Goal: Transaction & Acquisition: Book appointment/travel/reservation

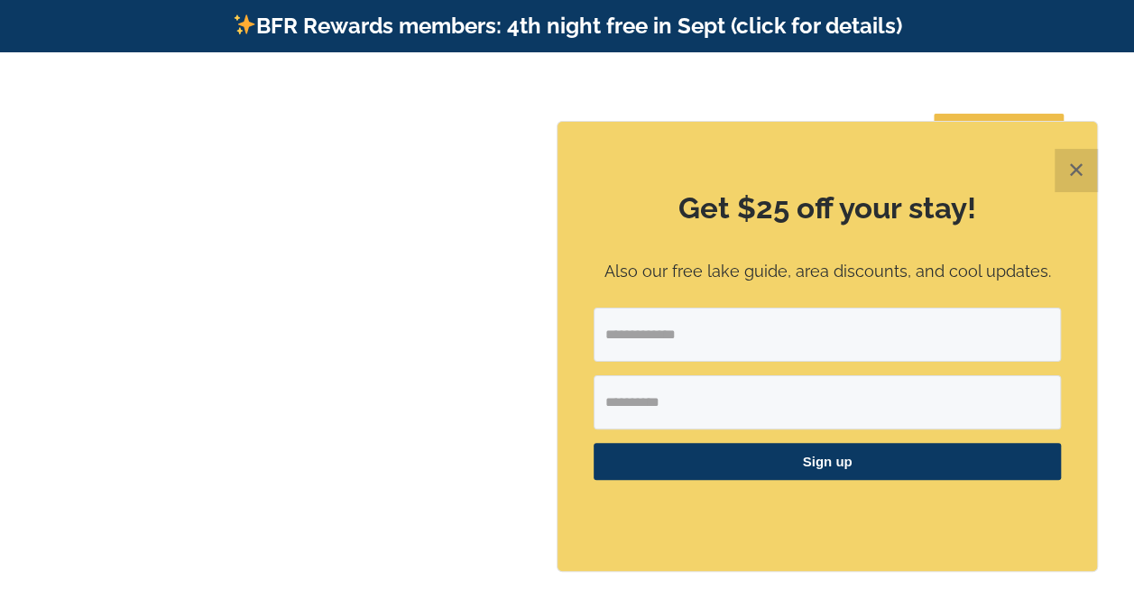
click at [1102, 176] on video at bounding box center [567, 335] width 1134 height 566
click at [1084, 168] on button "✕" at bounding box center [1075, 170] width 43 height 43
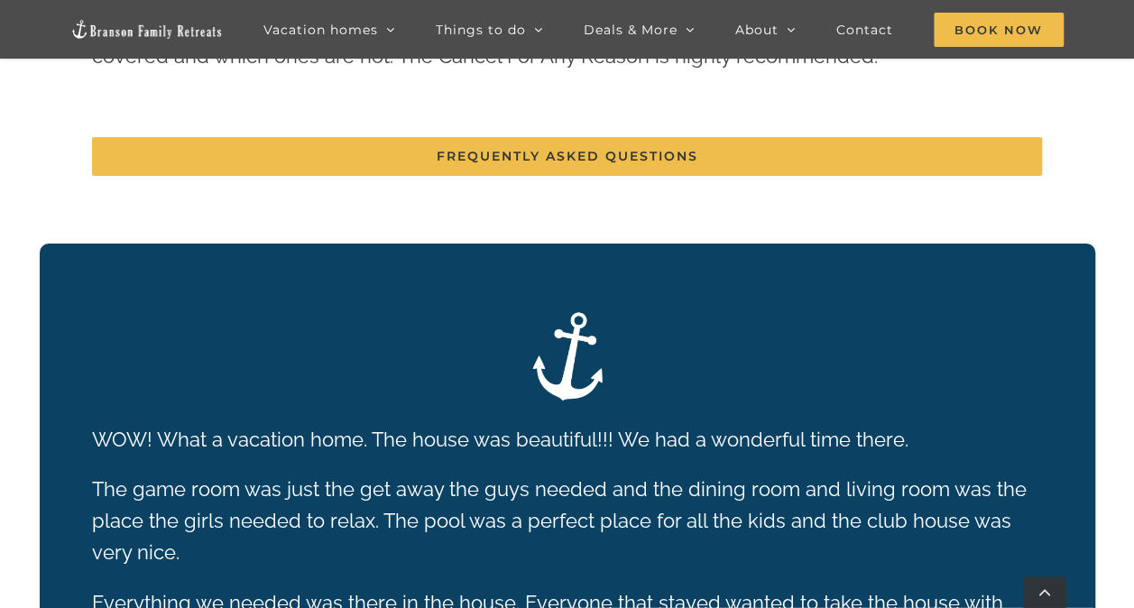
scroll to position [3196, 0]
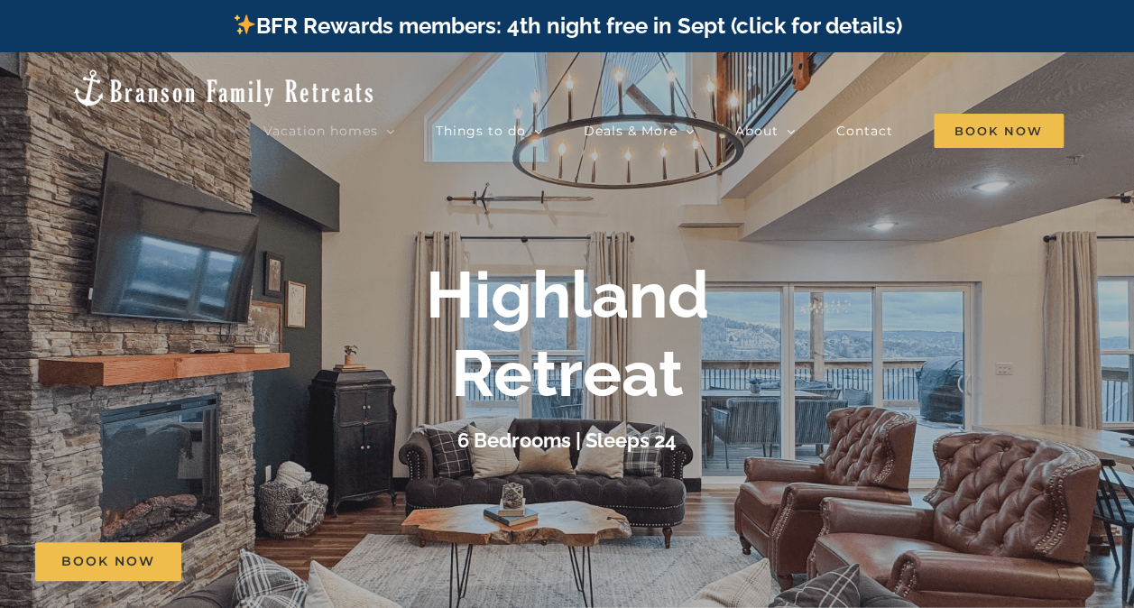
click at [810, 303] on div "Highland Retreat" at bounding box center [567, 334] width 721 height 156
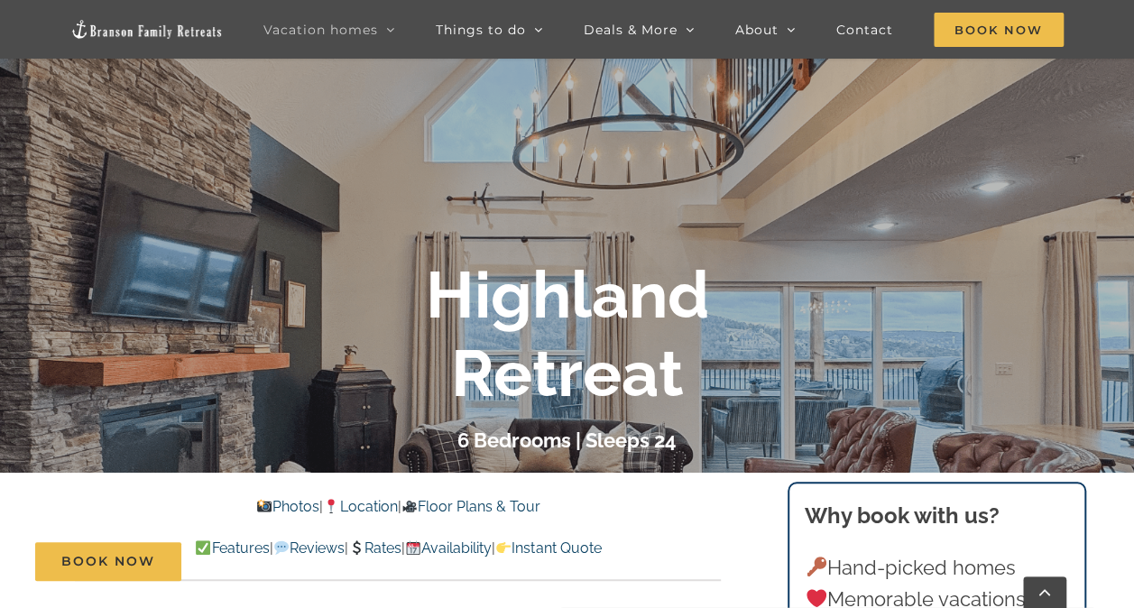
click at [703, 361] on h1 "Highland Retreat" at bounding box center [567, 334] width 283 height 156
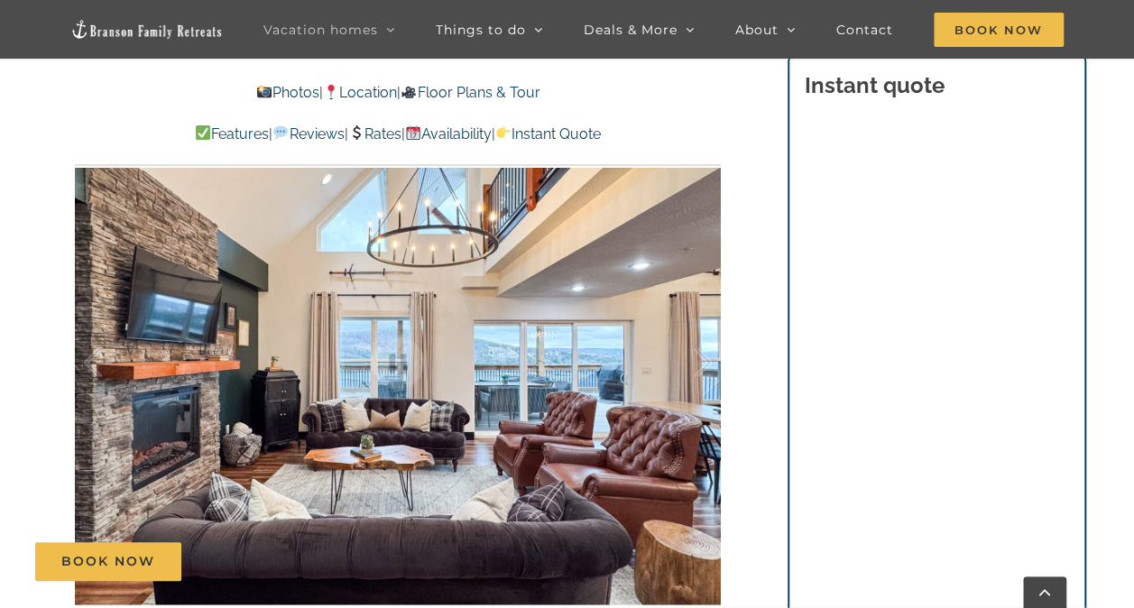
scroll to position [1235, 0]
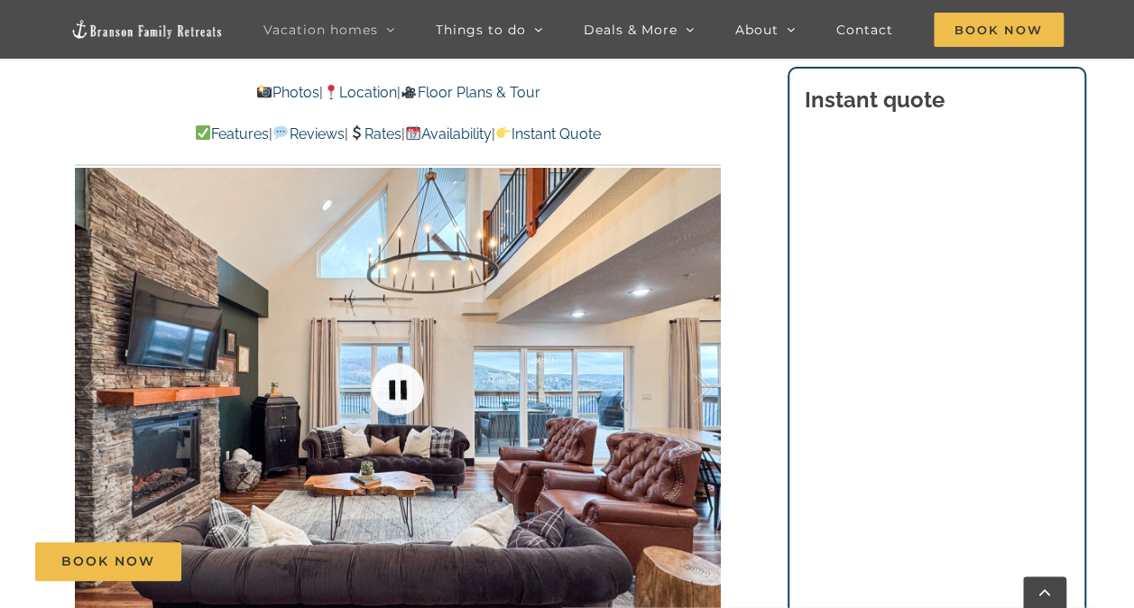
click at [390, 360] on link at bounding box center [398, 389] width 72 height 72
click at [436, 396] on div at bounding box center [398, 388] width 646 height 530
click at [404, 392] on link at bounding box center [398, 389] width 72 height 72
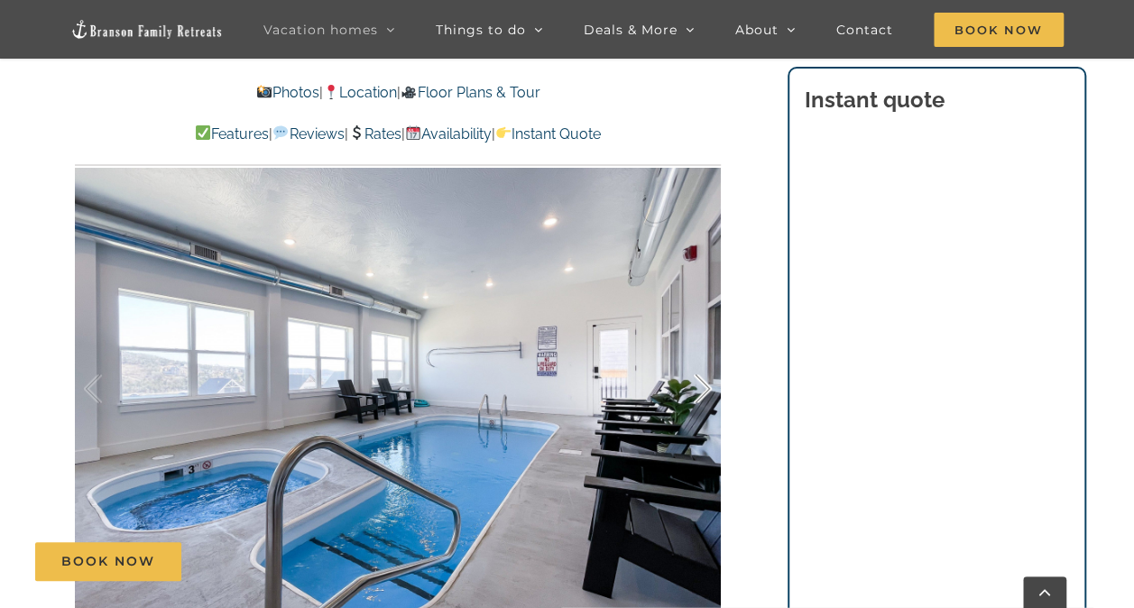
click at [702, 402] on div at bounding box center [684, 389] width 56 height 112
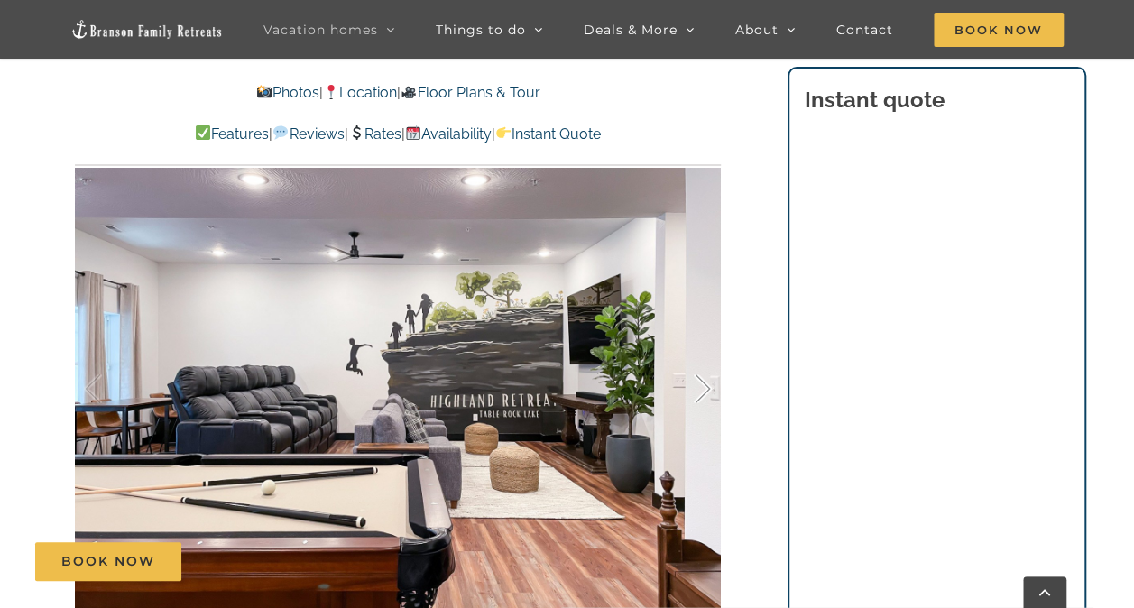
click at [702, 402] on div at bounding box center [684, 389] width 56 height 112
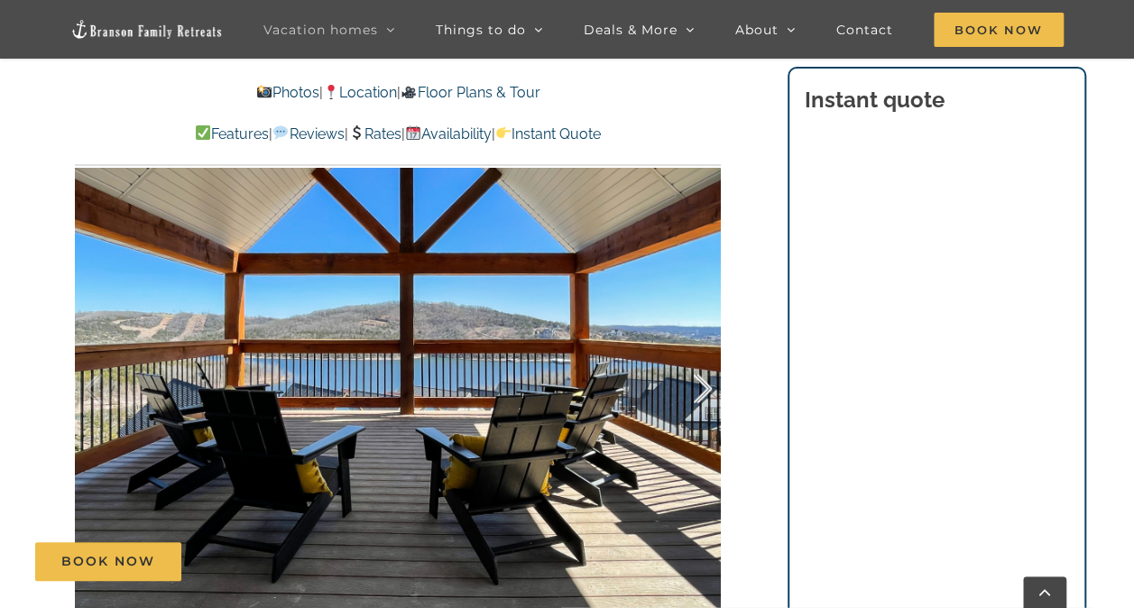
click at [702, 402] on div at bounding box center [684, 389] width 56 height 112
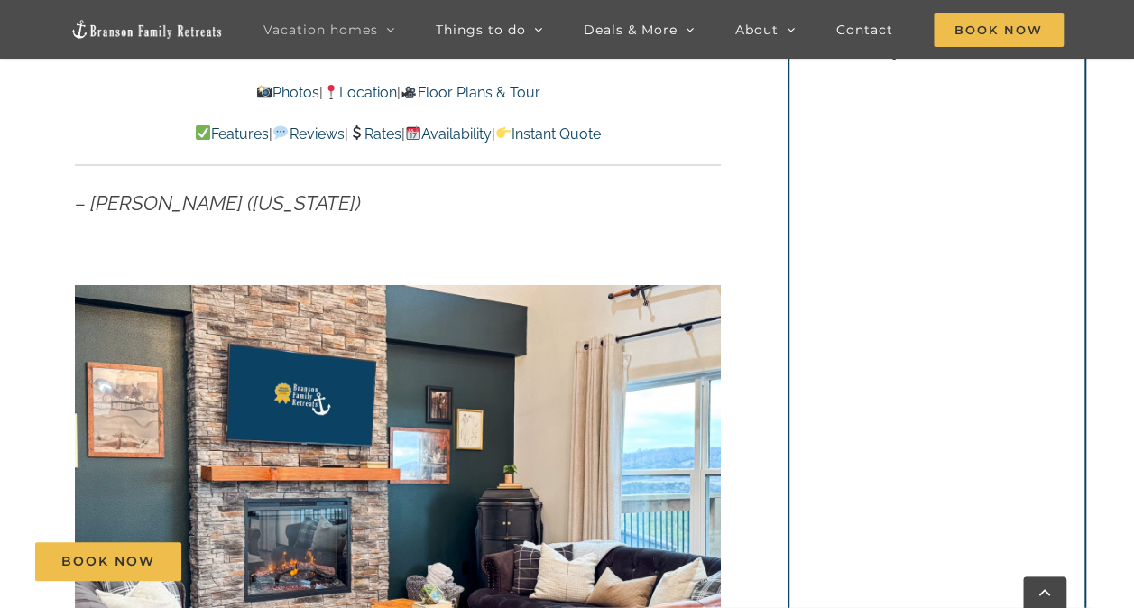
scroll to position [1097, 0]
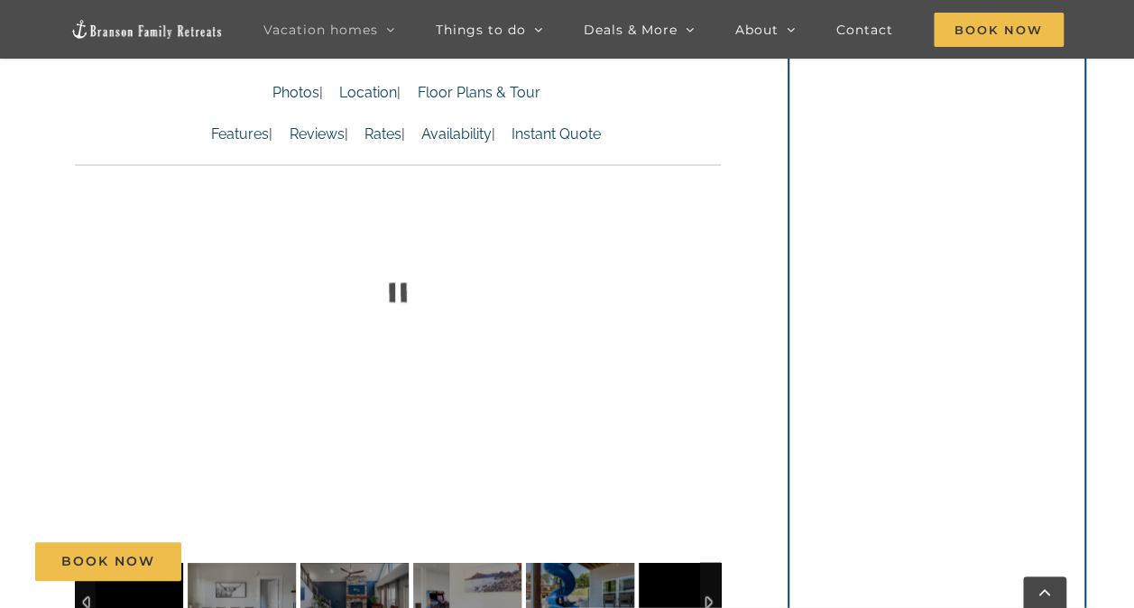
scroll to position [1308, 0]
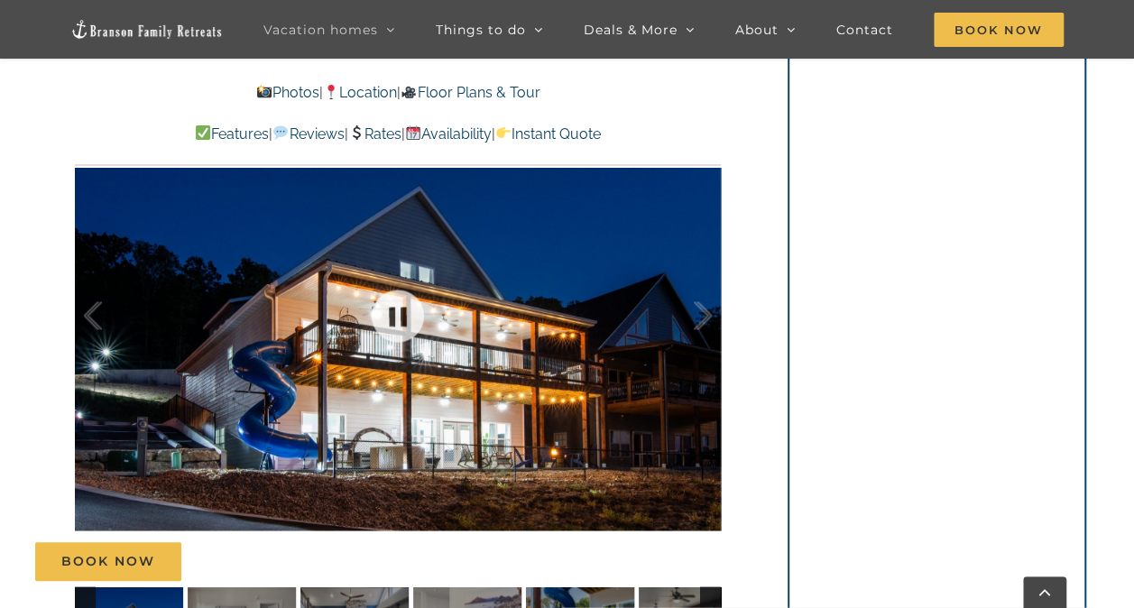
click at [617, 307] on div at bounding box center [398, 315] width 646 height 530
click at [702, 317] on div at bounding box center [684, 316] width 56 height 112
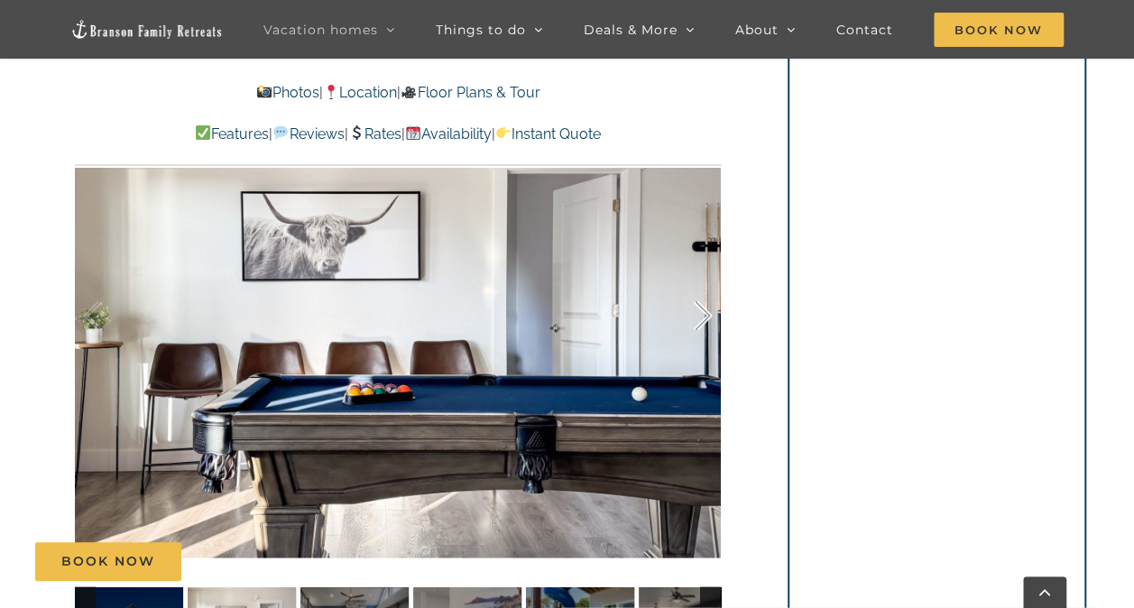
click at [702, 317] on div at bounding box center [684, 316] width 56 height 112
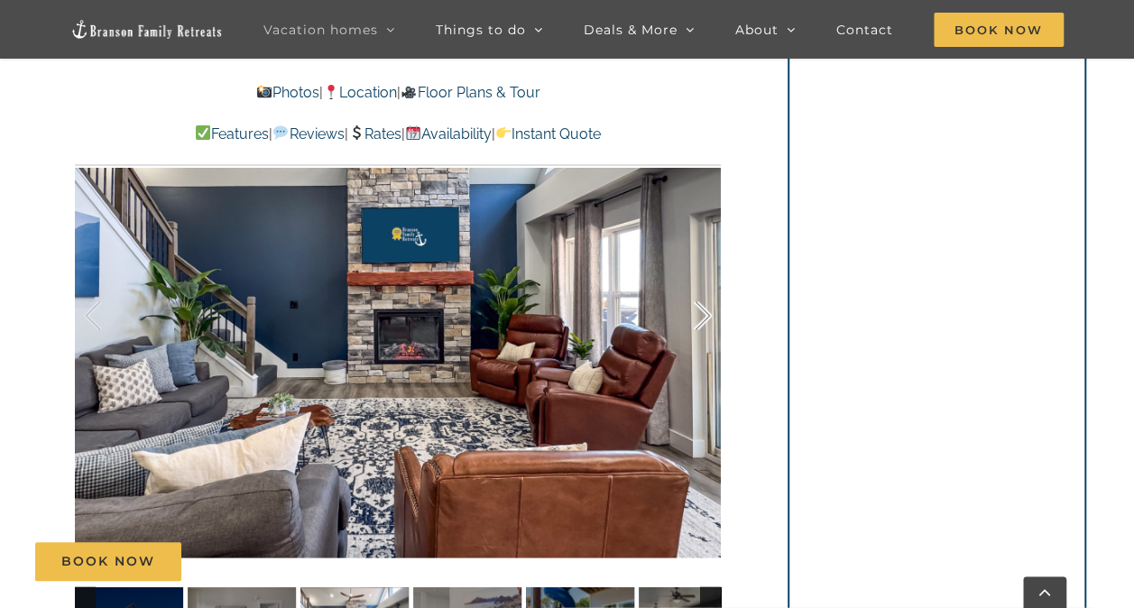
click at [702, 317] on div at bounding box center [684, 316] width 56 height 112
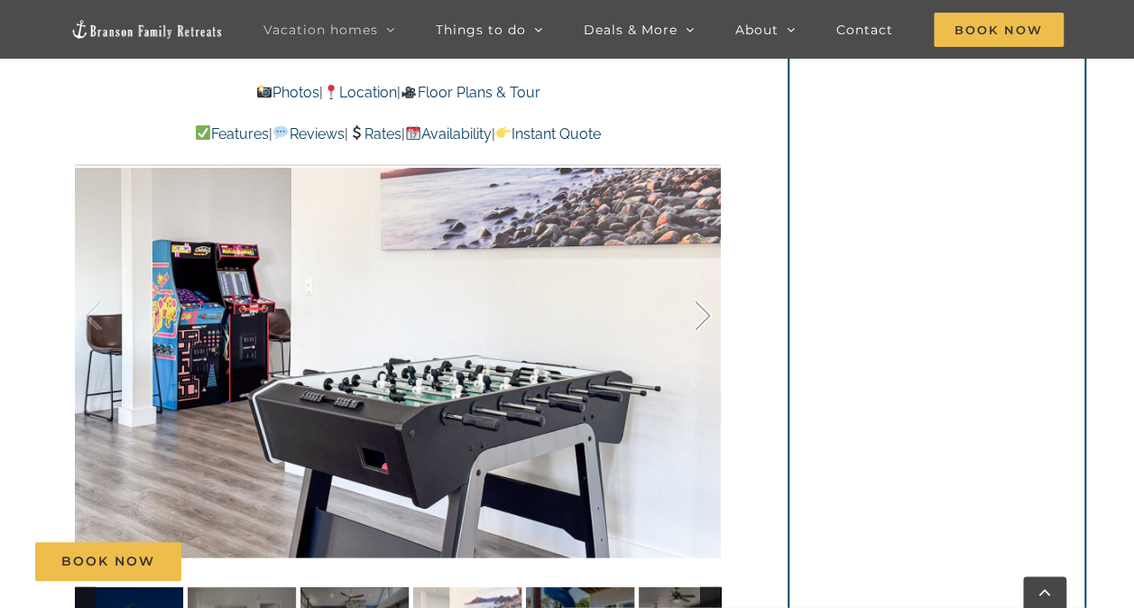
click at [702, 317] on div at bounding box center [684, 316] width 56 height 112
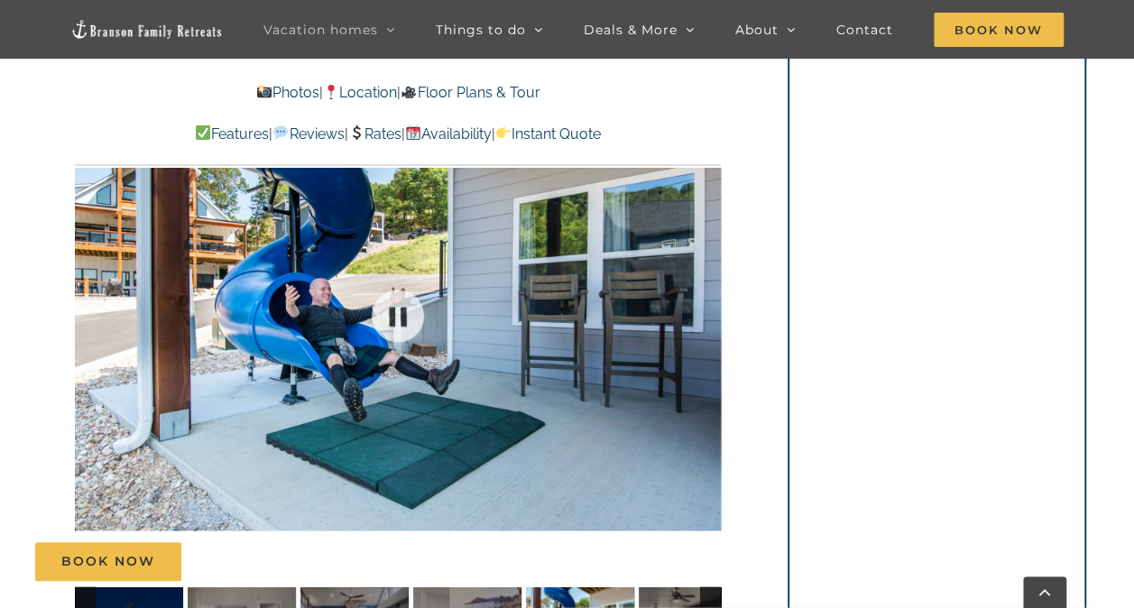
click at [702, 317] on div at bounding box center [398, 315] width 646 height 530
click at [702, 317] on div at bounding box center [684, 316] width 56 height 112
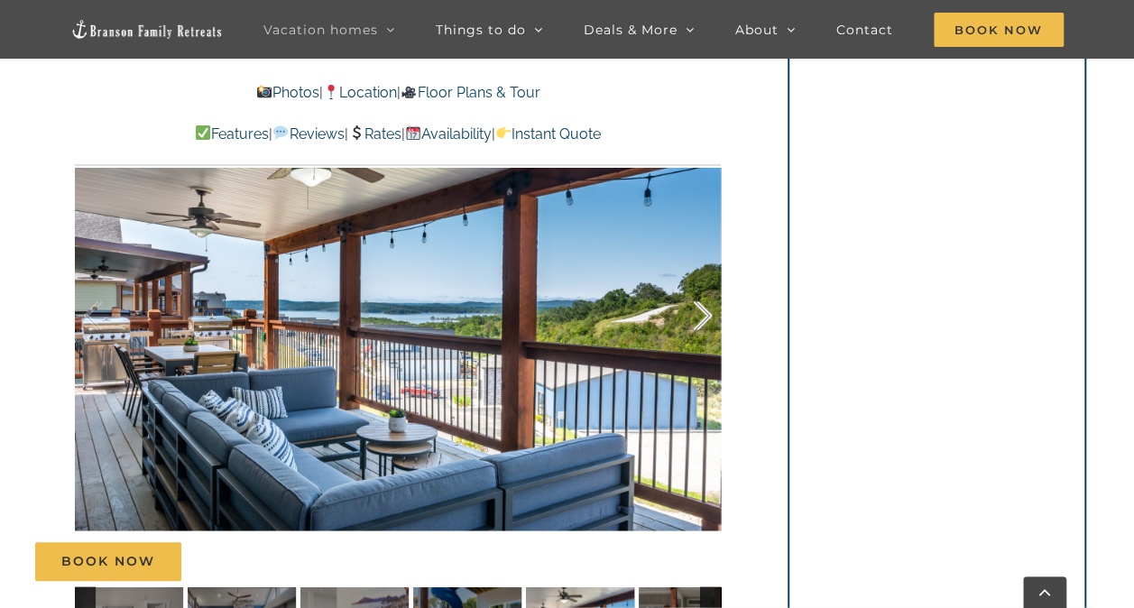
click at [702, 317] on div at bounding box center [684, 316] width 56 height 112
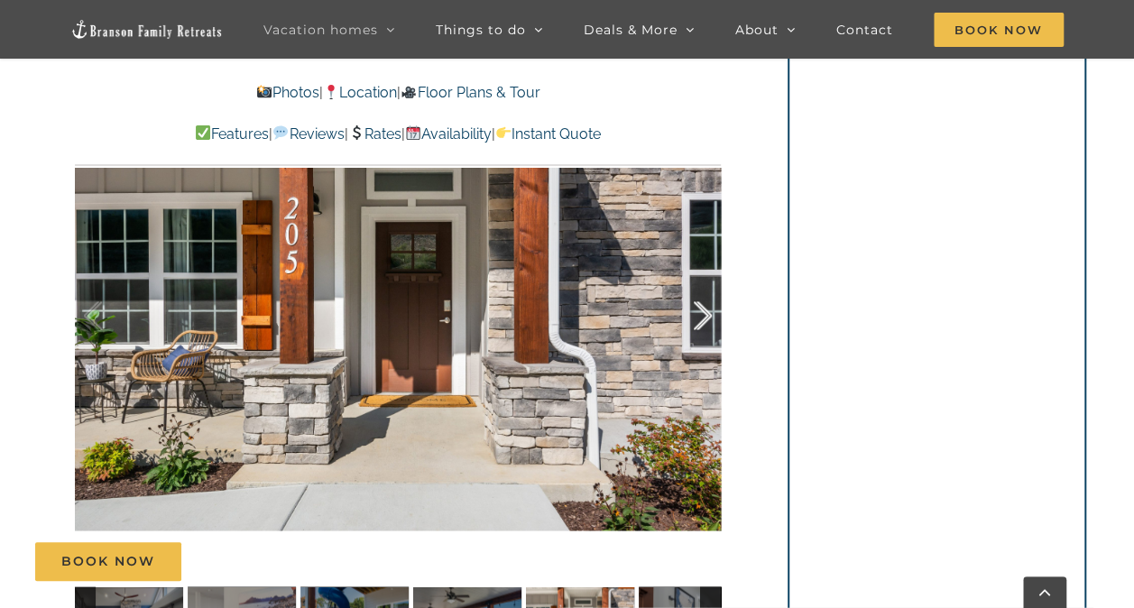
click at [702, 317] on div at bounding box center [684, 316] width 56 height 112
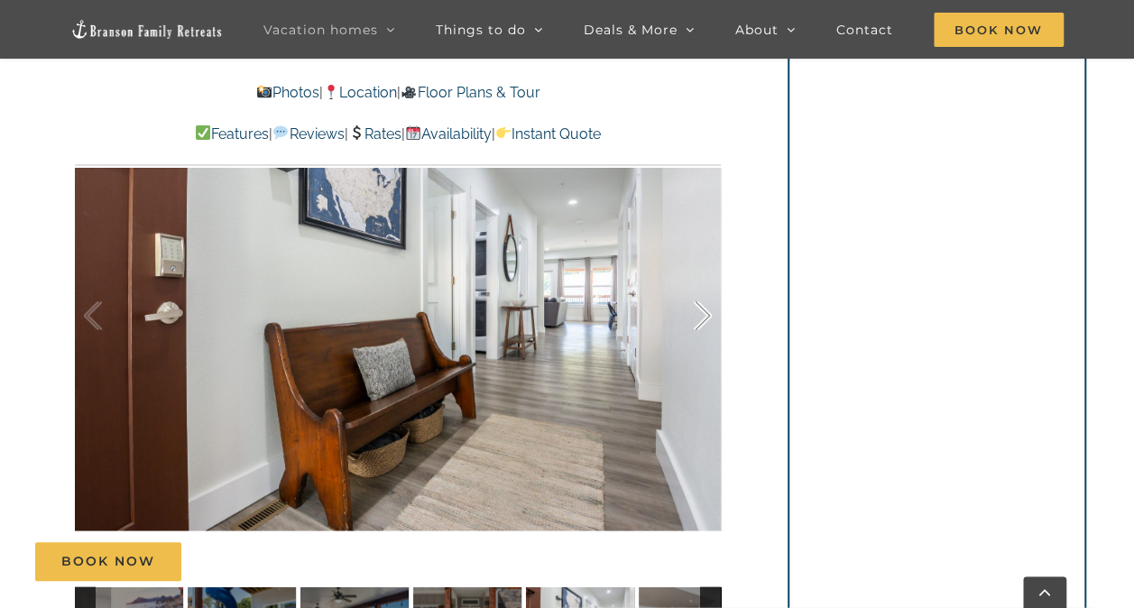
click at [702, 317] on div at bounding box center [684, 316] width 56 height 112
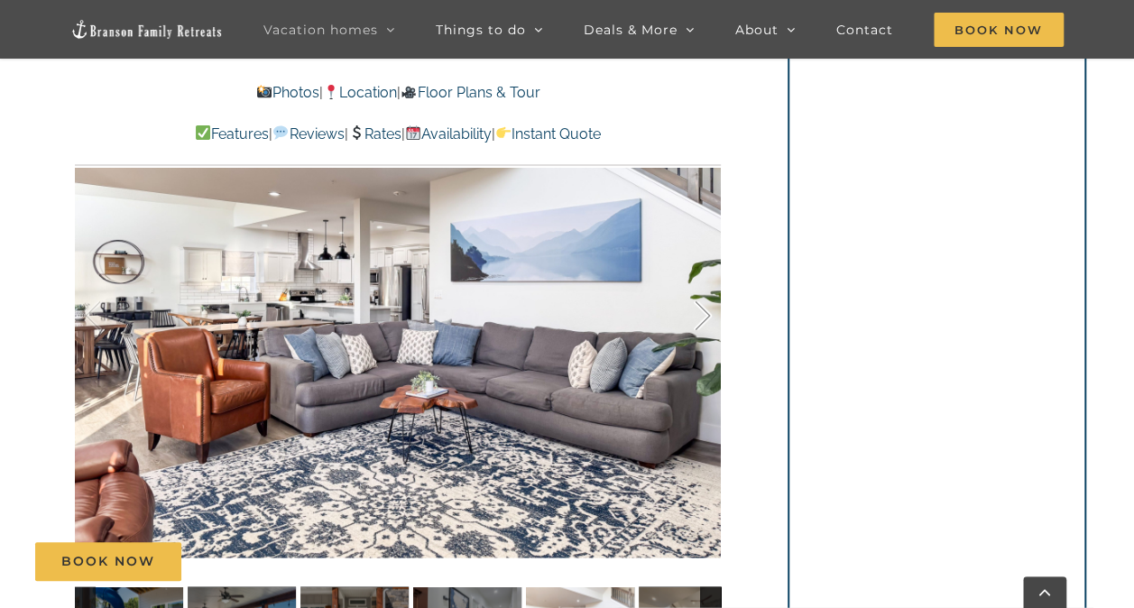
click at [702, 317] on div at bounding box center [684, 316] width 56 height 112
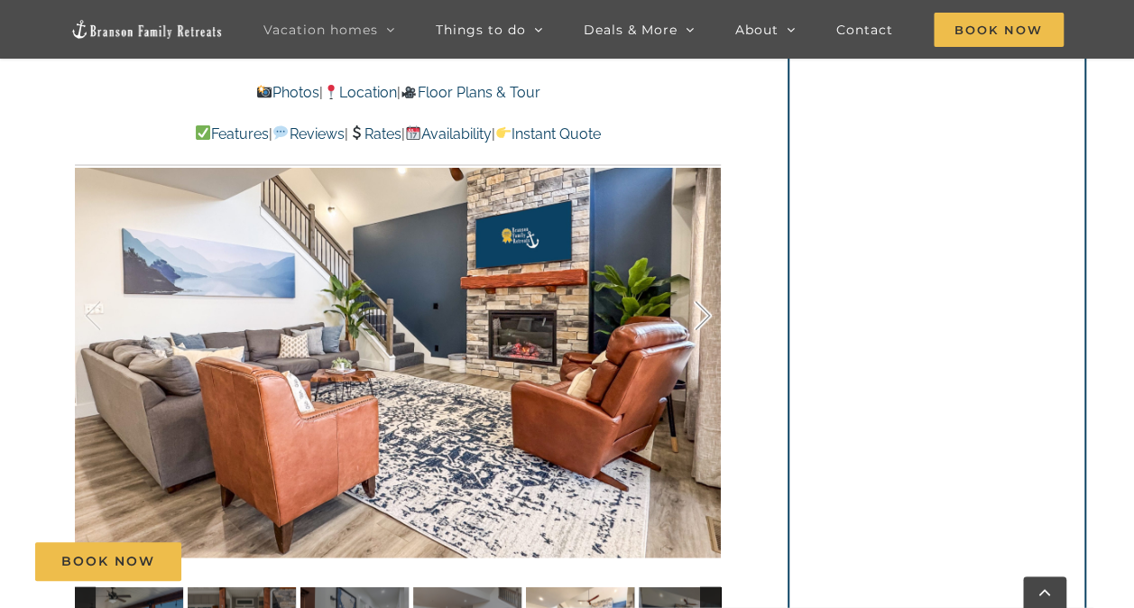
click at [702, 317] on div at bounding box center [684, 316] width 56 height 112
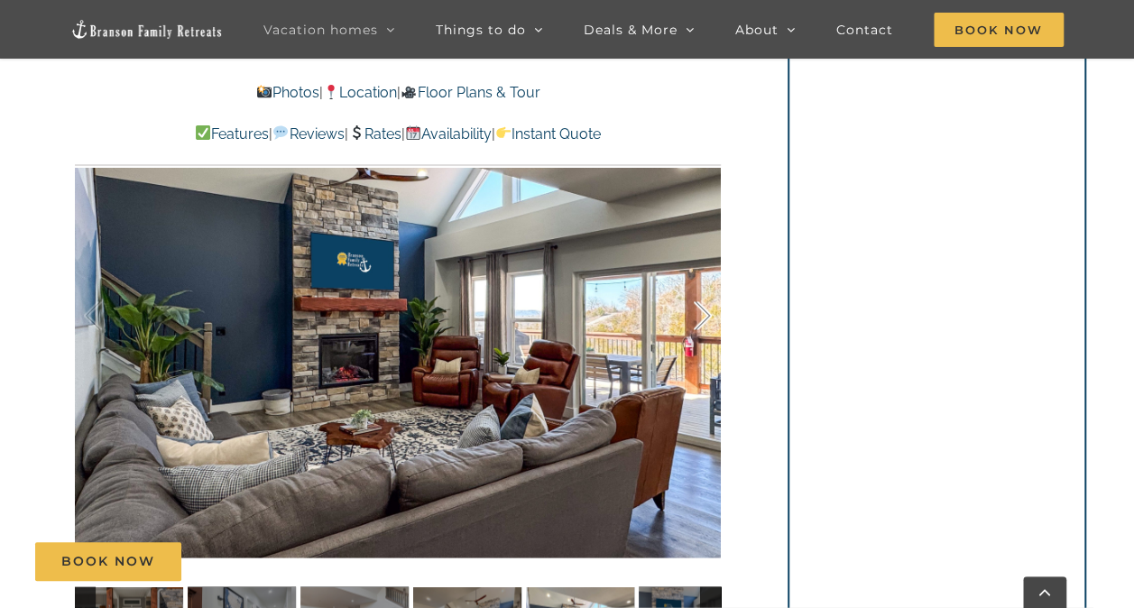
click at [702, 317] on div at bounding box center [684, 316] width 56 height 112
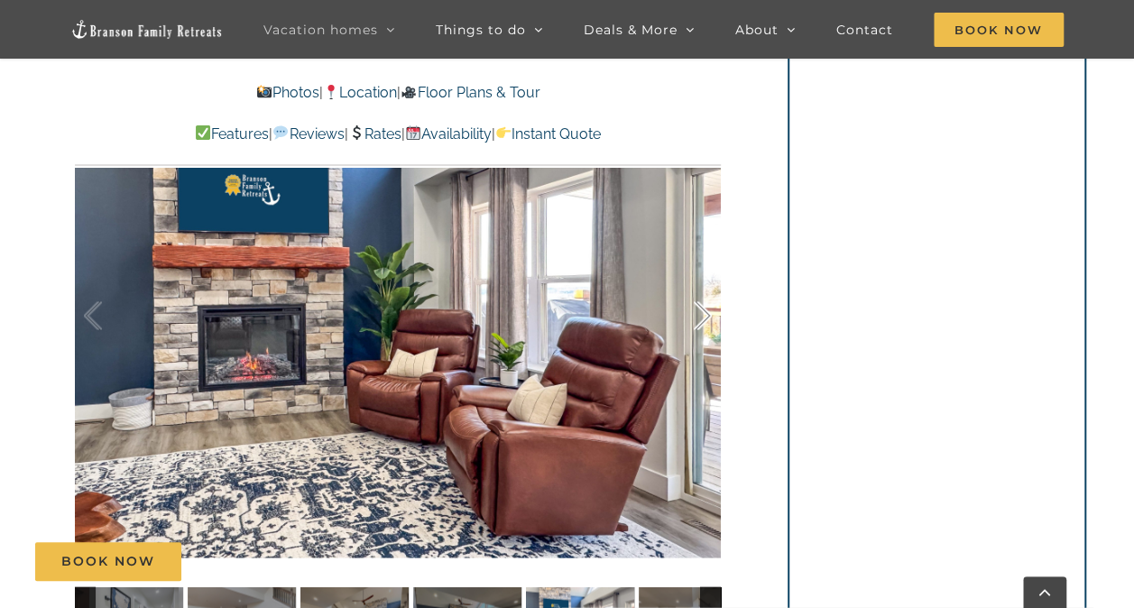
click at [702, 317] on div at bounding box center [684, 316] width 56 height 112
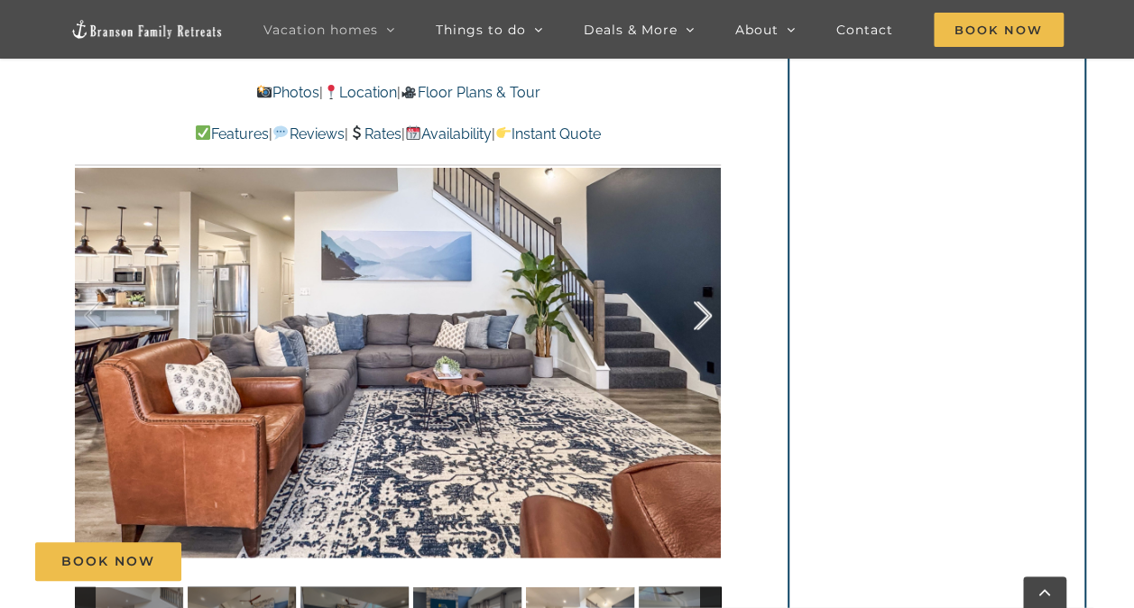
click at [702, 317] on div at bounding box center [684, 316] width 56 height 112
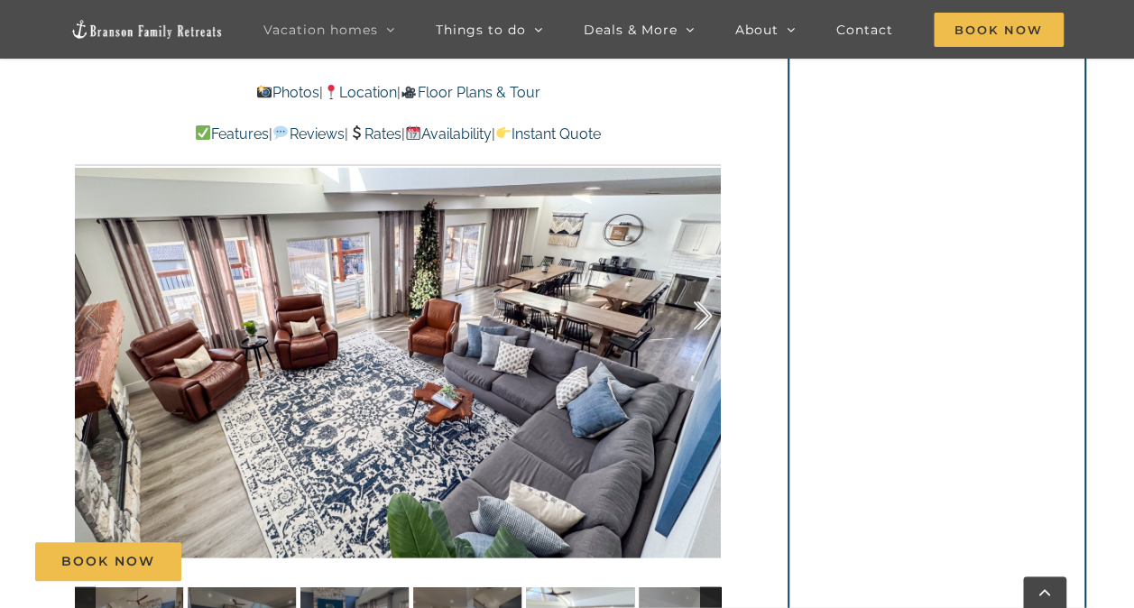
click at [702, 317] on div at bounding box center [684, 316] width 56 height 112
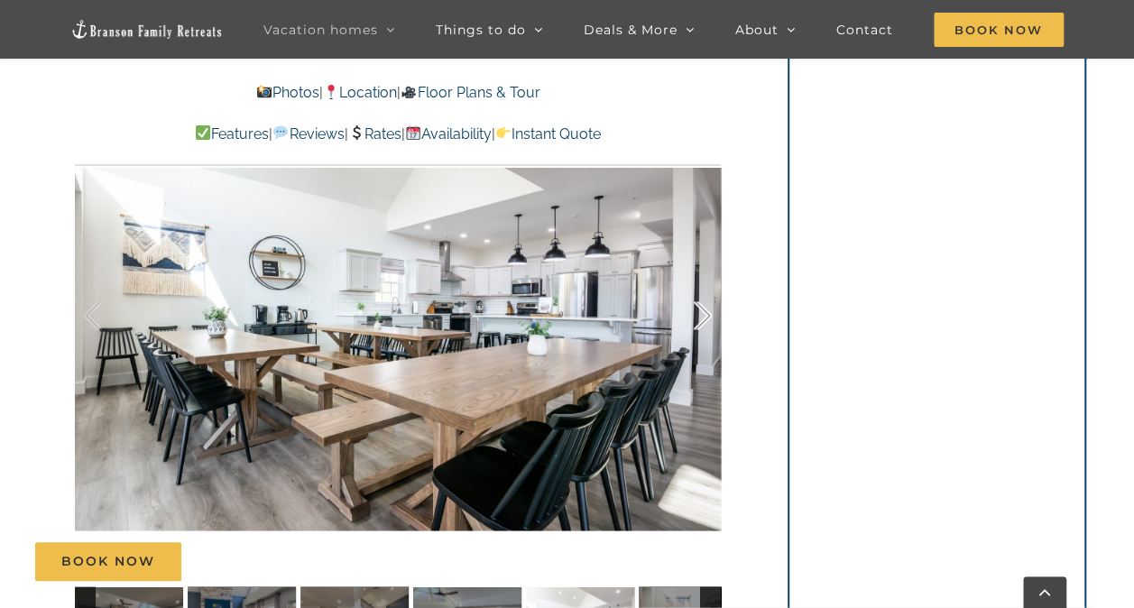
click at [702, 317] on div at bounding box center [684, 316] width 56 height 112
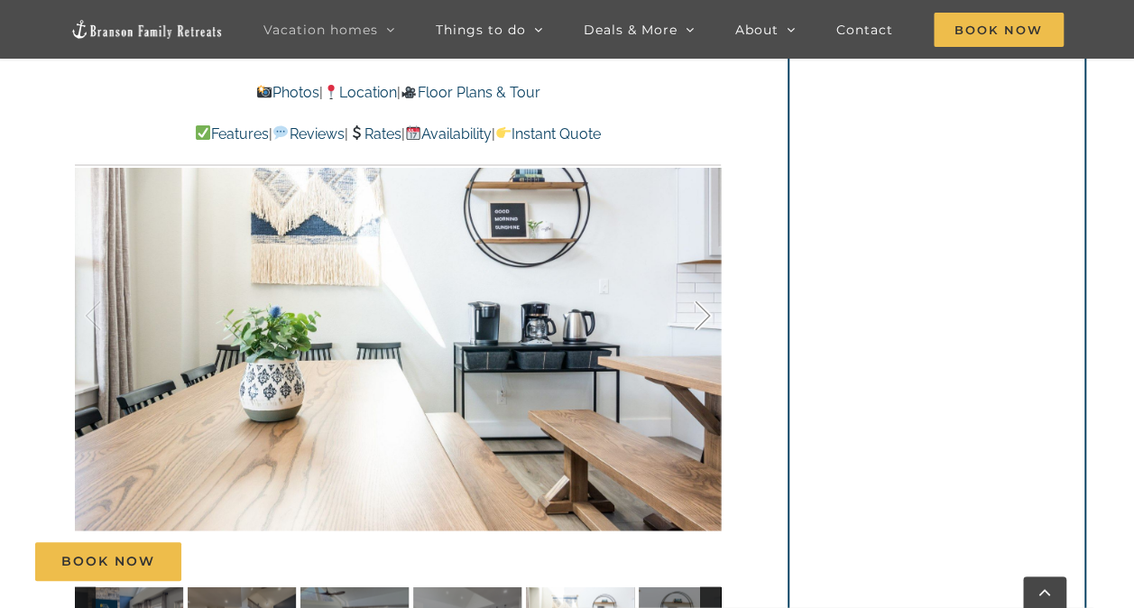
click at [702, 317] on div at bounding box center [684, 316] width 56 height 112
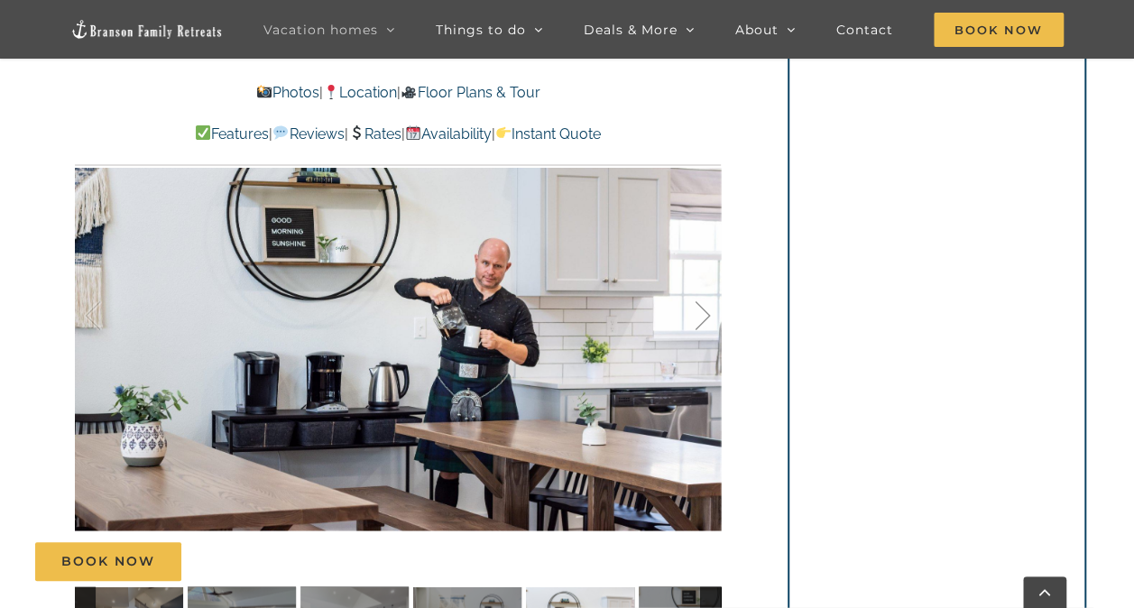
click at [702, 317] on div at bounding box center [684, 316] width 56 height 112
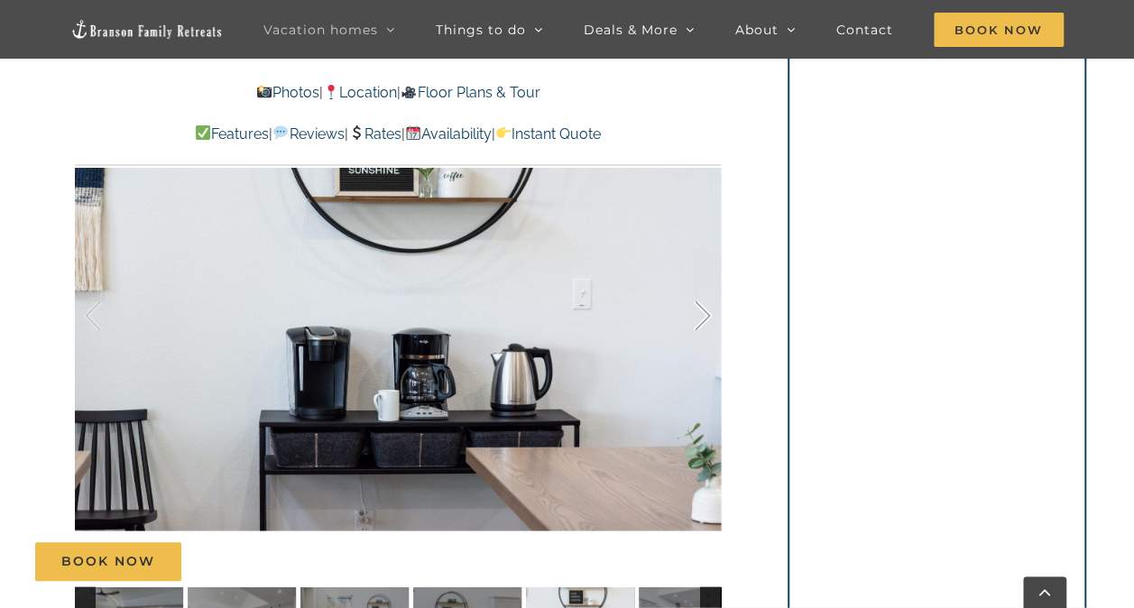
click at [702, 317] on div at bounding box center [684, 316] width 56 height 112
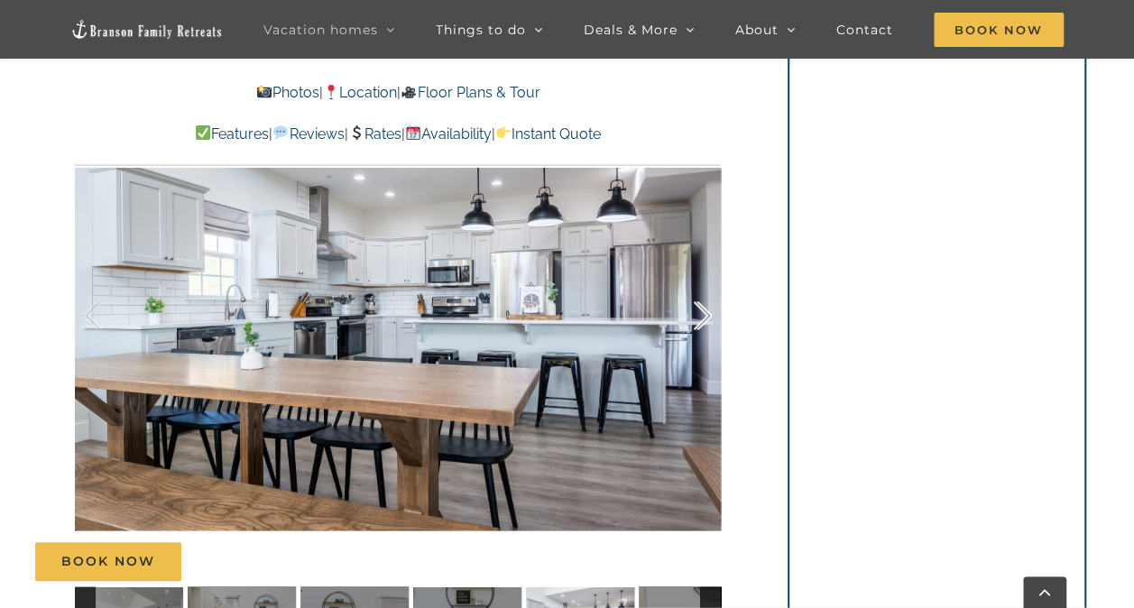
click at [702, 317] on div at bounding box center [684, 316] width 56 height 112
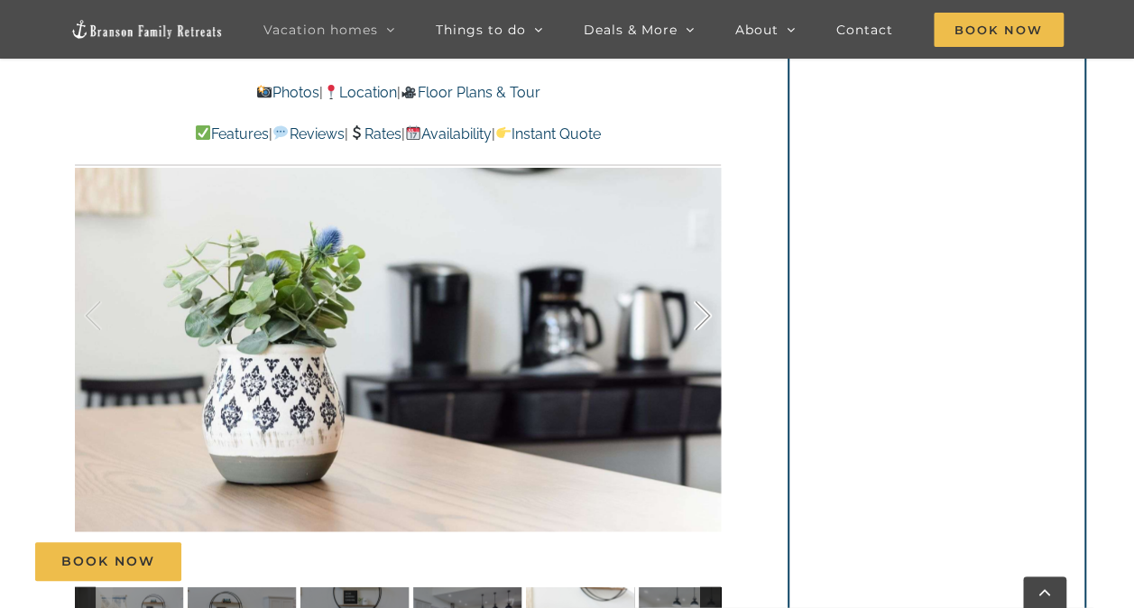
click at [702, 317] on div at bounding box center [684, 316] width 56 height 112
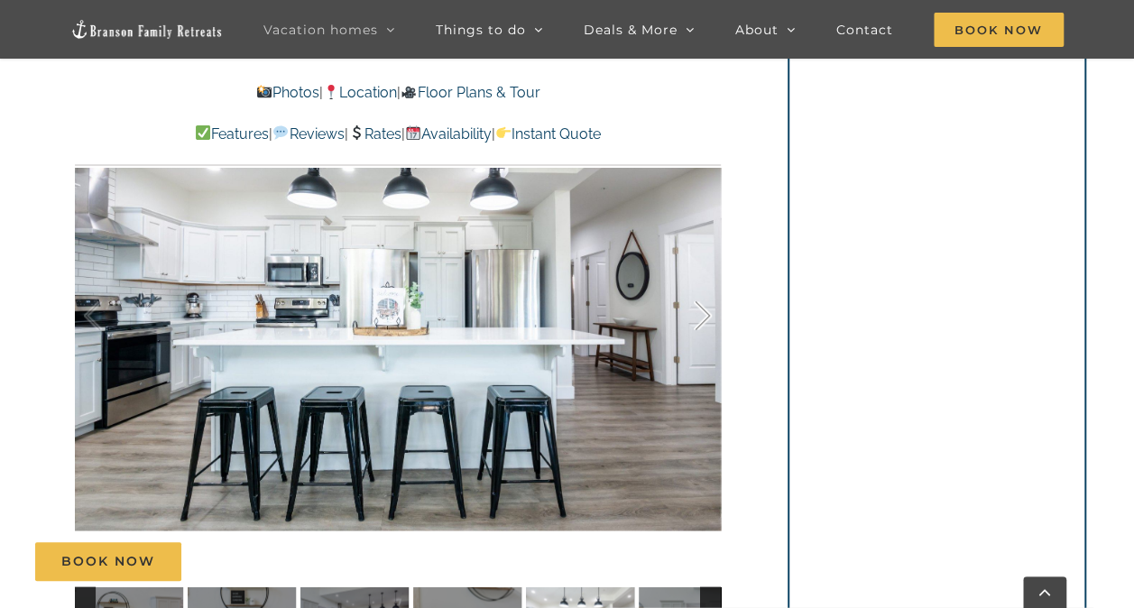
click at [702, 317] on div at bounding box center [684, 316] width 56 height 112
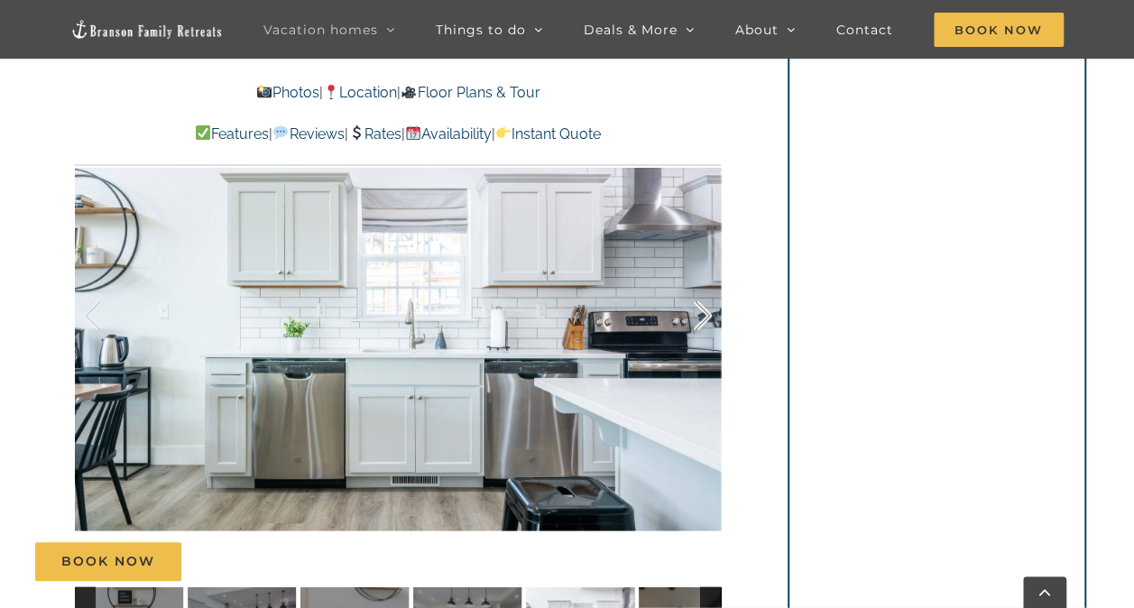
click at [702, 317] on div at bounding box center [684, 316] width 56 height 112
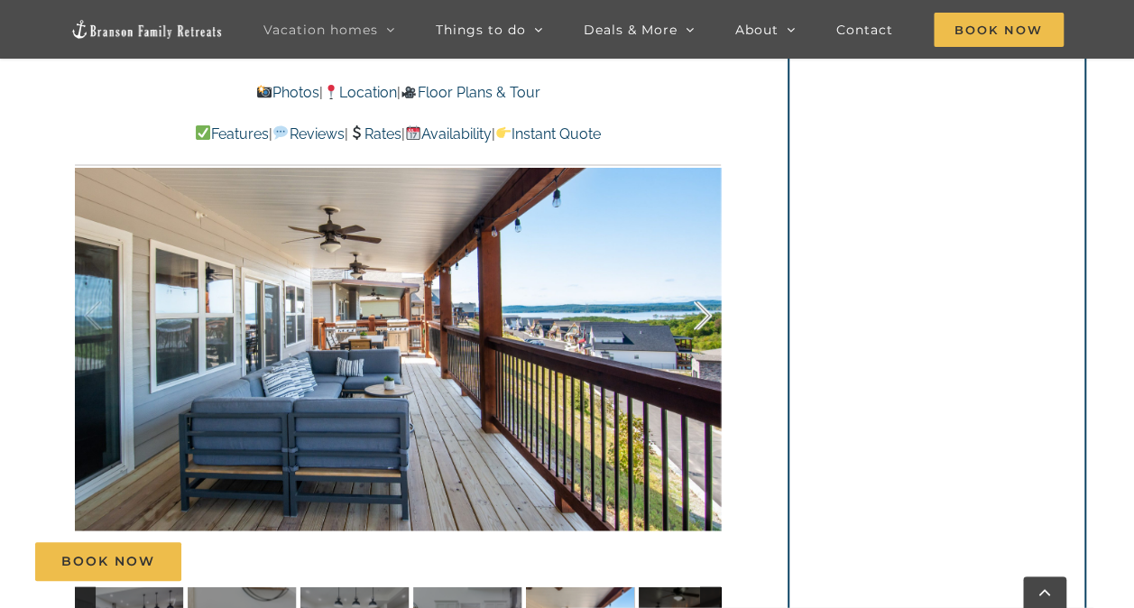
click at [702, 317] on div at bounding box center [684, 316] width 56 height 112
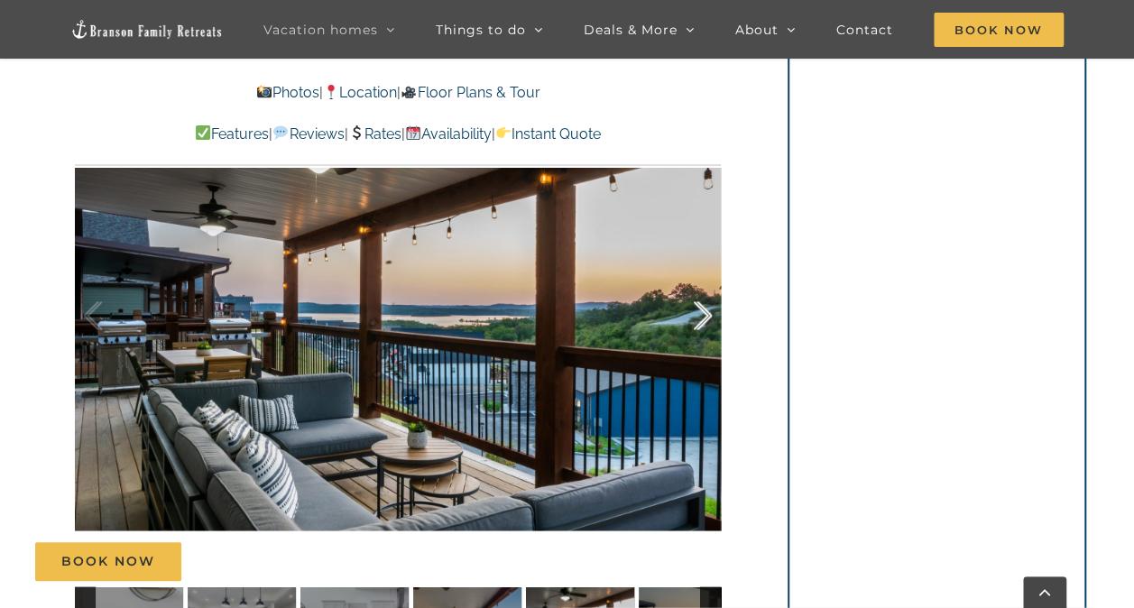
click at [702, 317] on div at bounding box center [684, 316] width 56 height 112
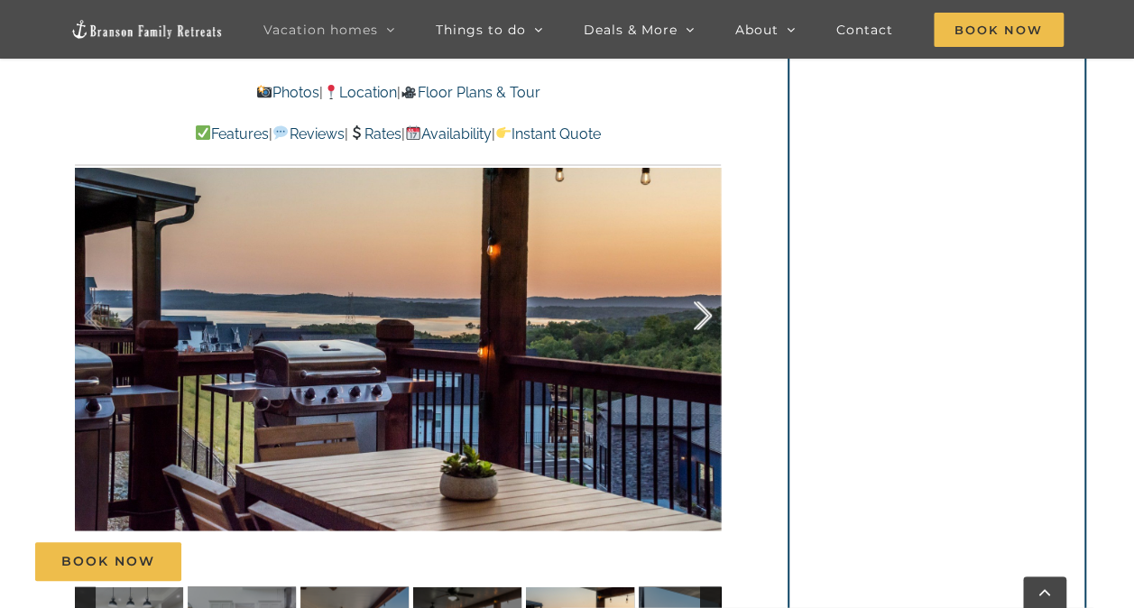
click at [702, 317] on div at bounding box center [684, 316] width 56 height 112
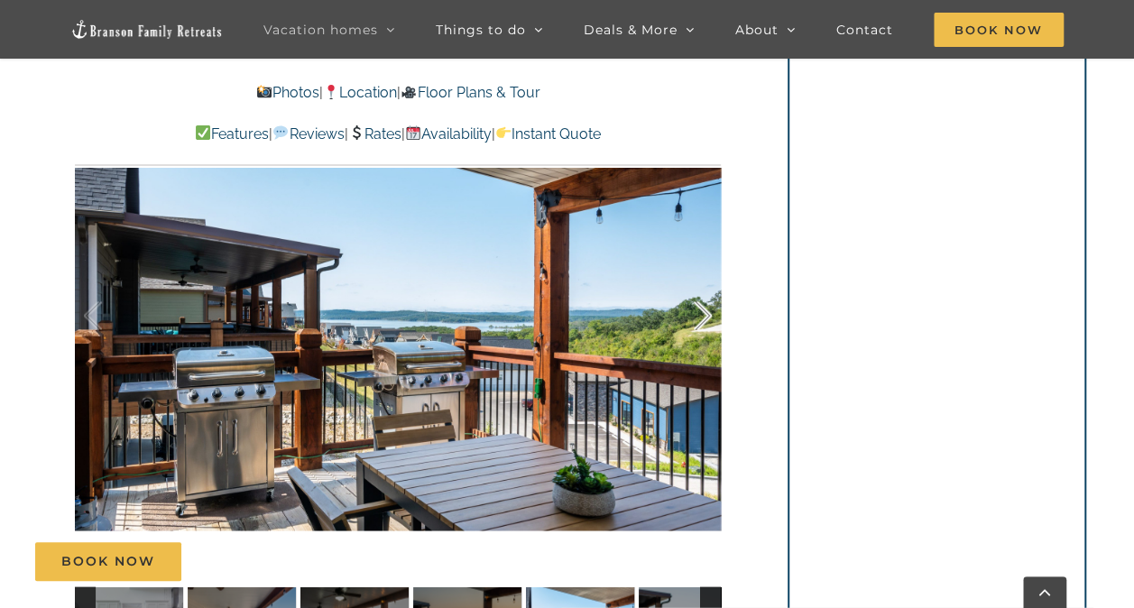
click at [702, 317] on div at bounding box center [684, 316] width 56 height 112
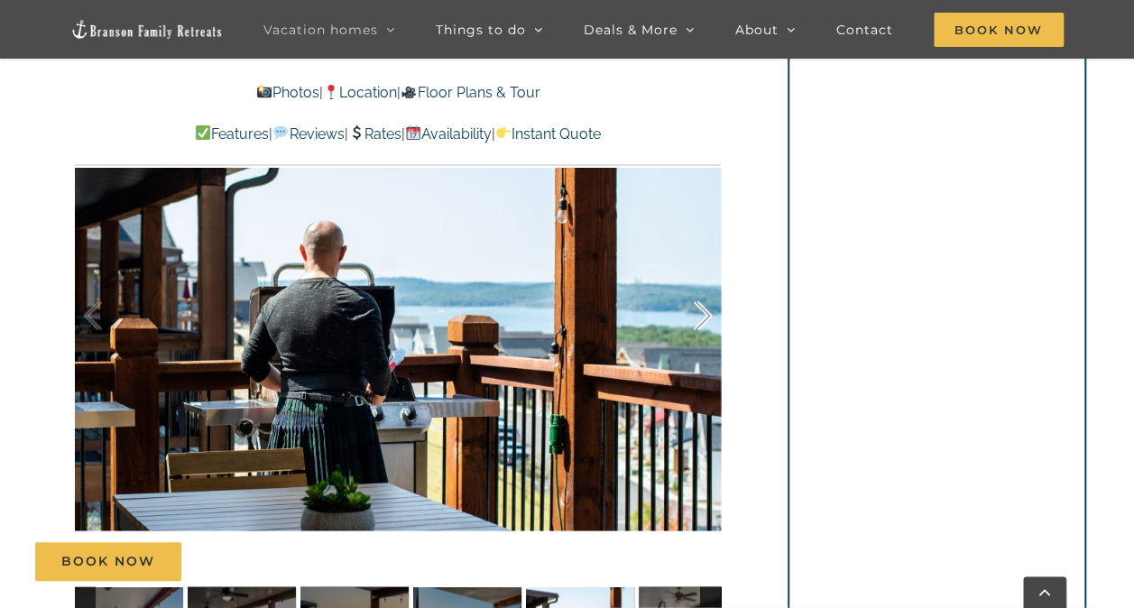
click at [702, 317] on div at bounding box center [684, 316] width 56 height 112
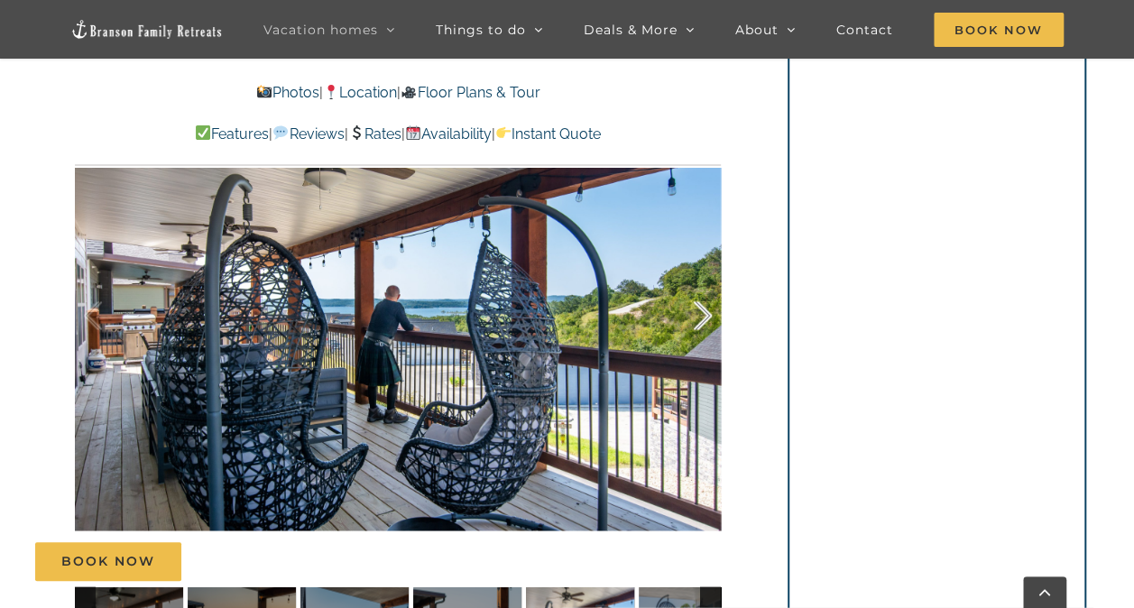
click at [702, 317] on div at bounding box center [684, 316] width 56 height 112
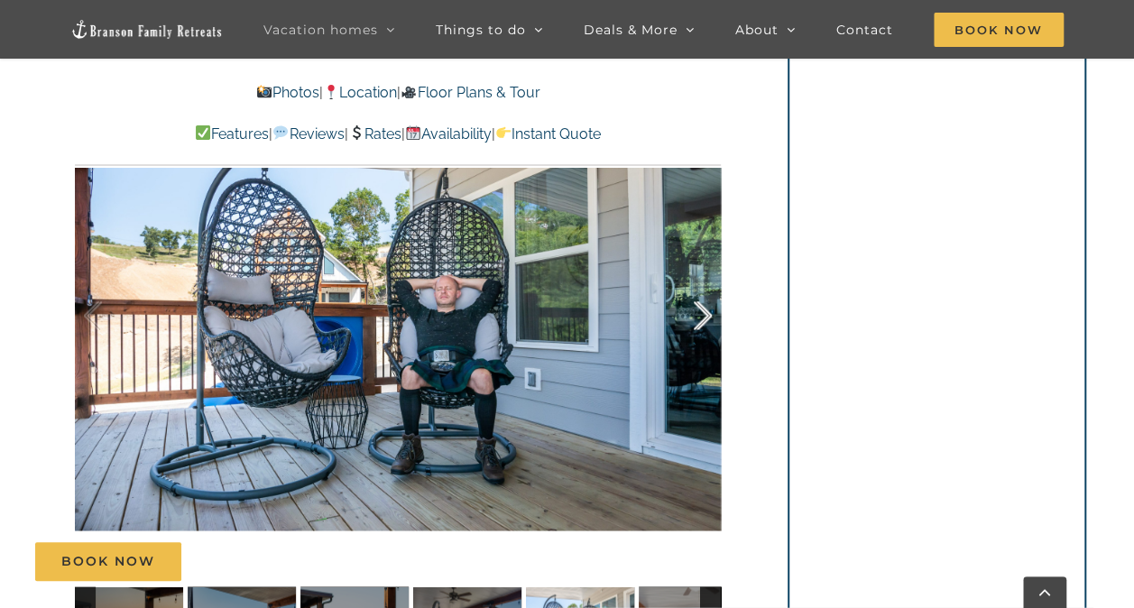
click at [702, 317] on div at bounding box center [684, 316] width 56 height 112
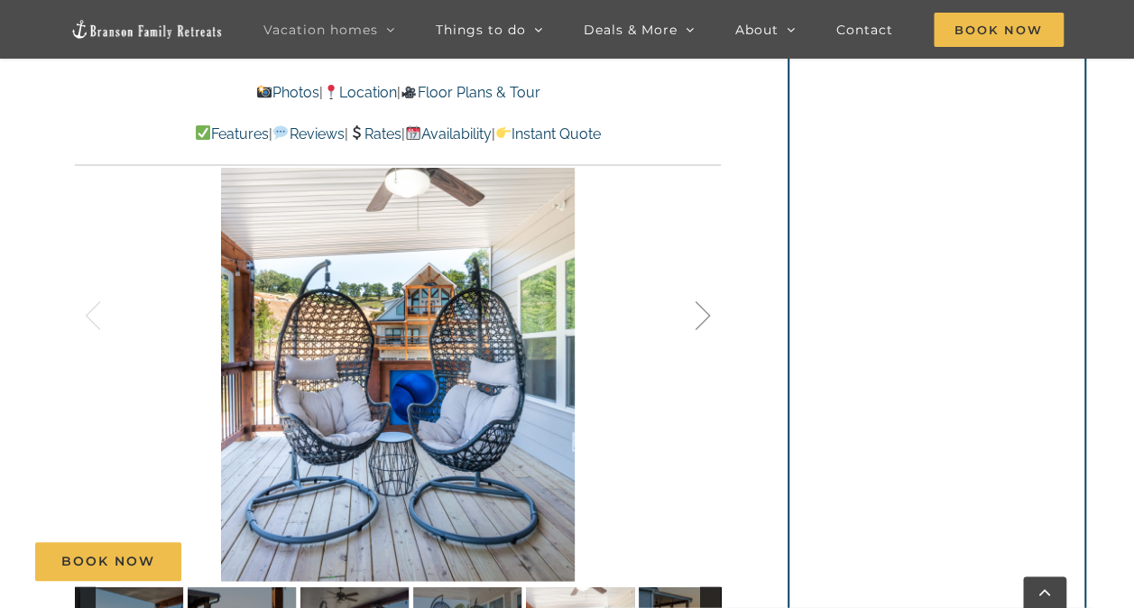
click at [702, 317] on div at bounding box center [684, 316] width 56 height 112
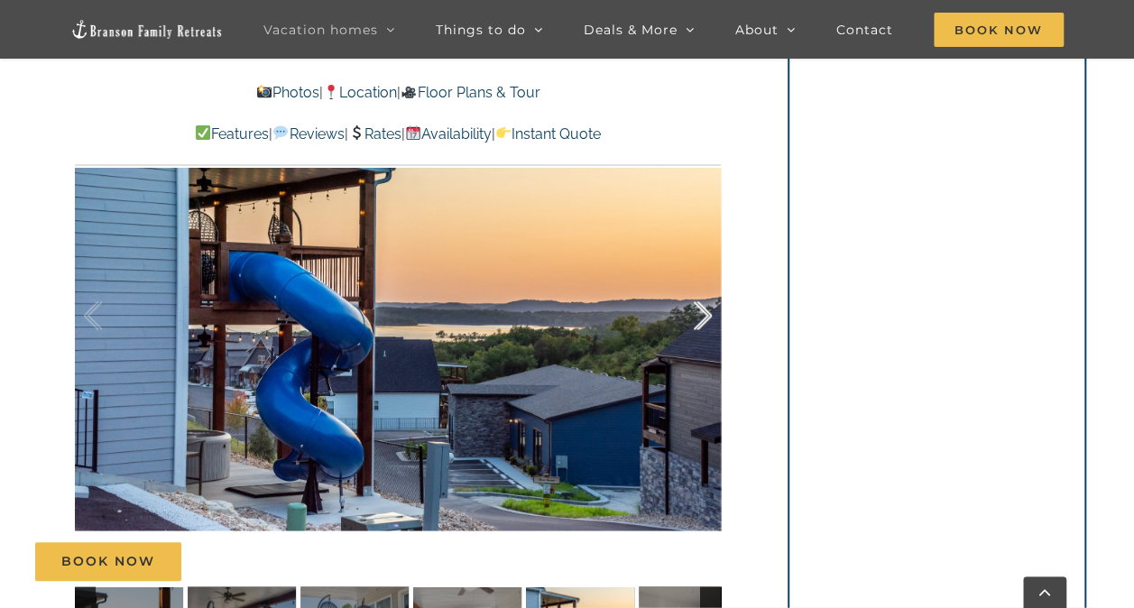
click at [702, 317] on div at bounding box center [684, 316] width 56 height 112
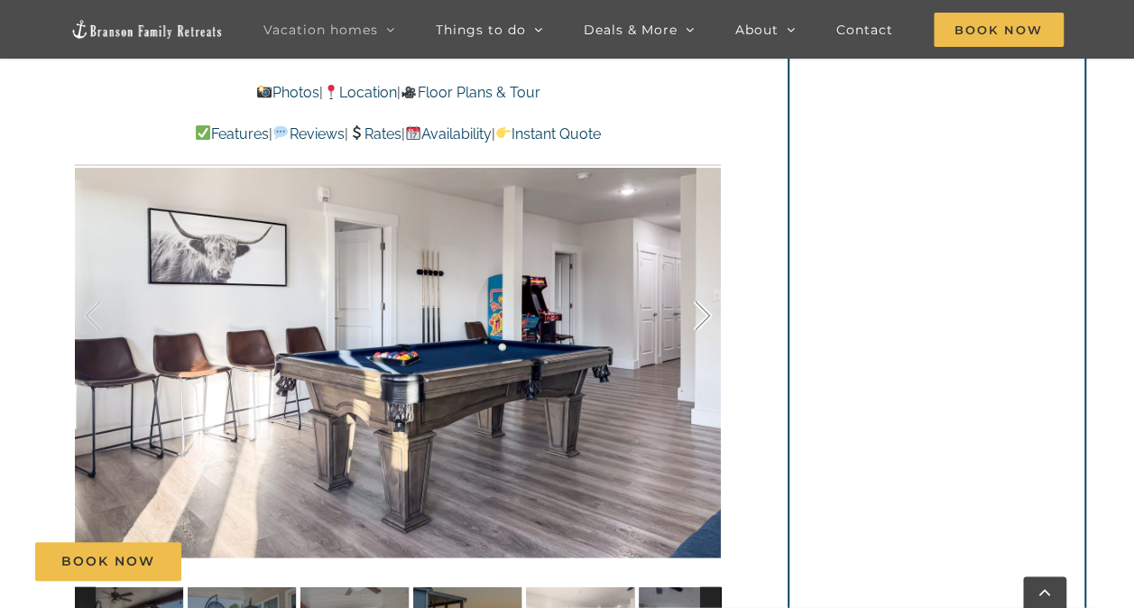
click at [702, 317] on div at bounding box center [684, 316] width 56 height 112
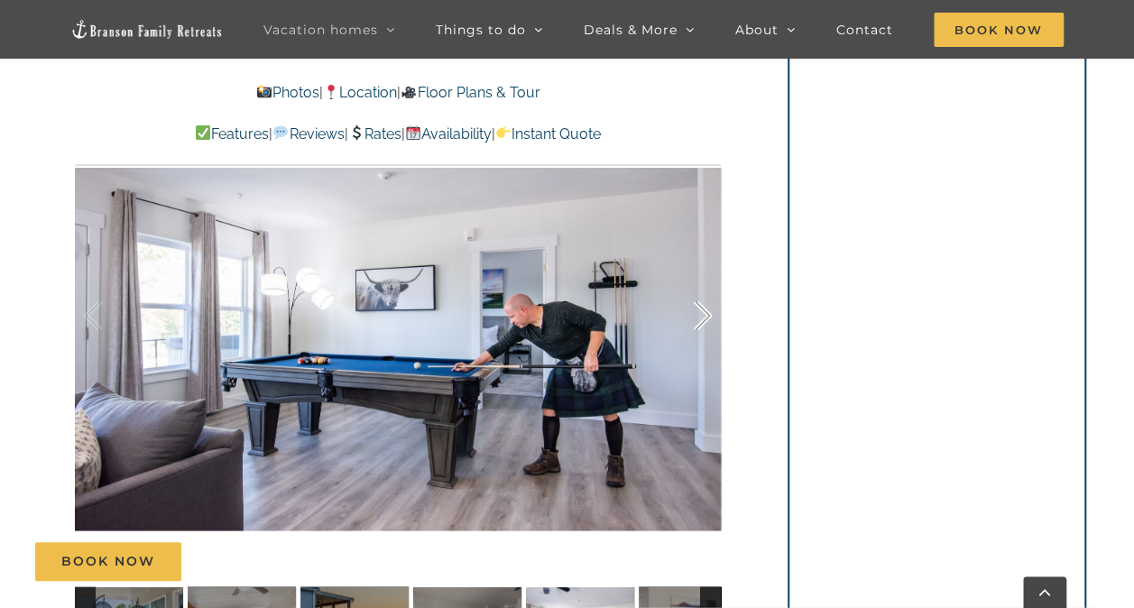
click at [702, 317] on div at bounding box center [684, 316] width 56 height 112
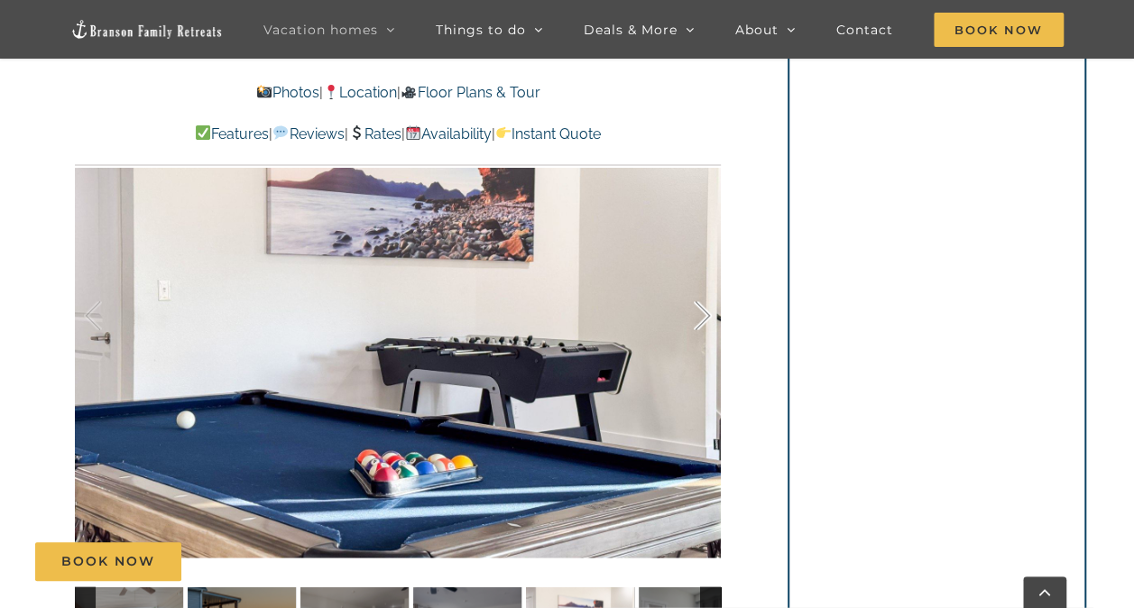
click at [702, 317] on div at bounding box center [684, 316] width 56 height 112
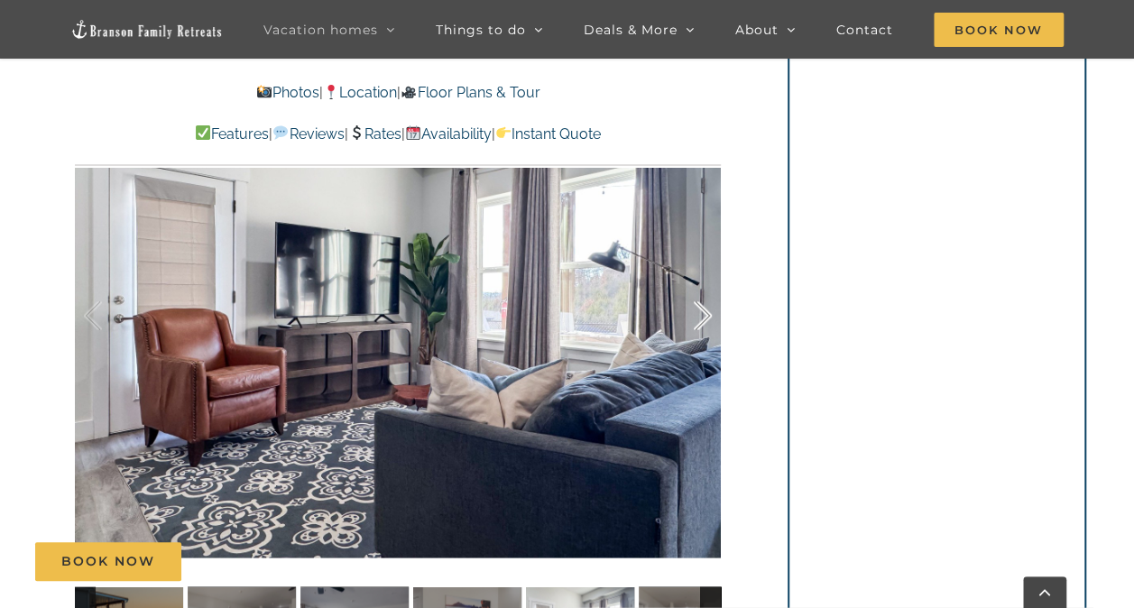
click at [702, 317] on div at bounding box center [684, 316] width 56 height 112
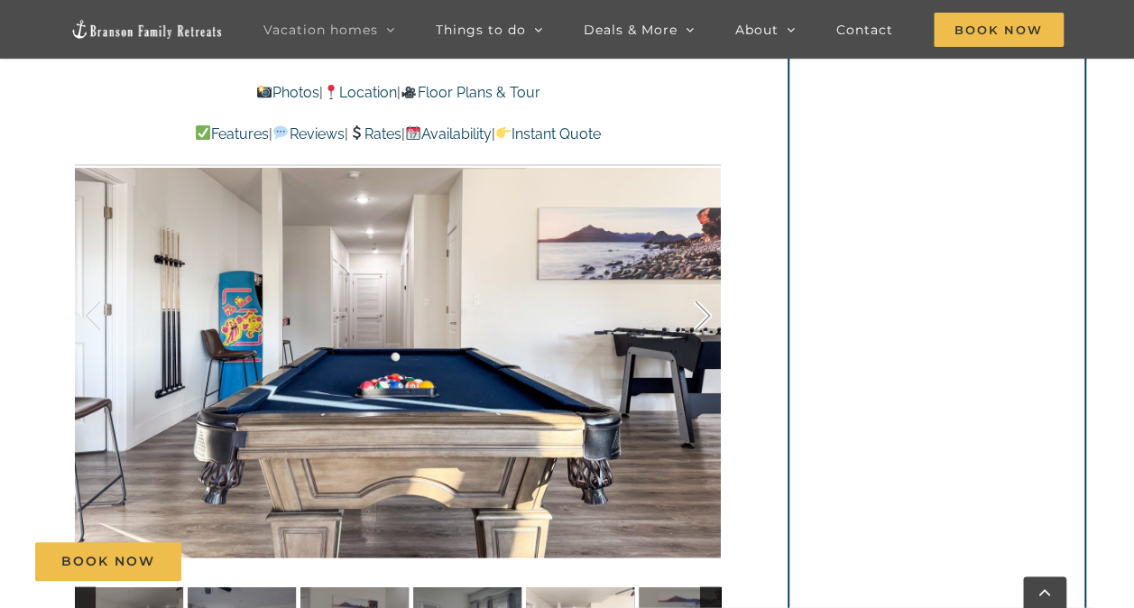
click at [702, 317] on div at bounding box center [684, 316] width 56 height 112
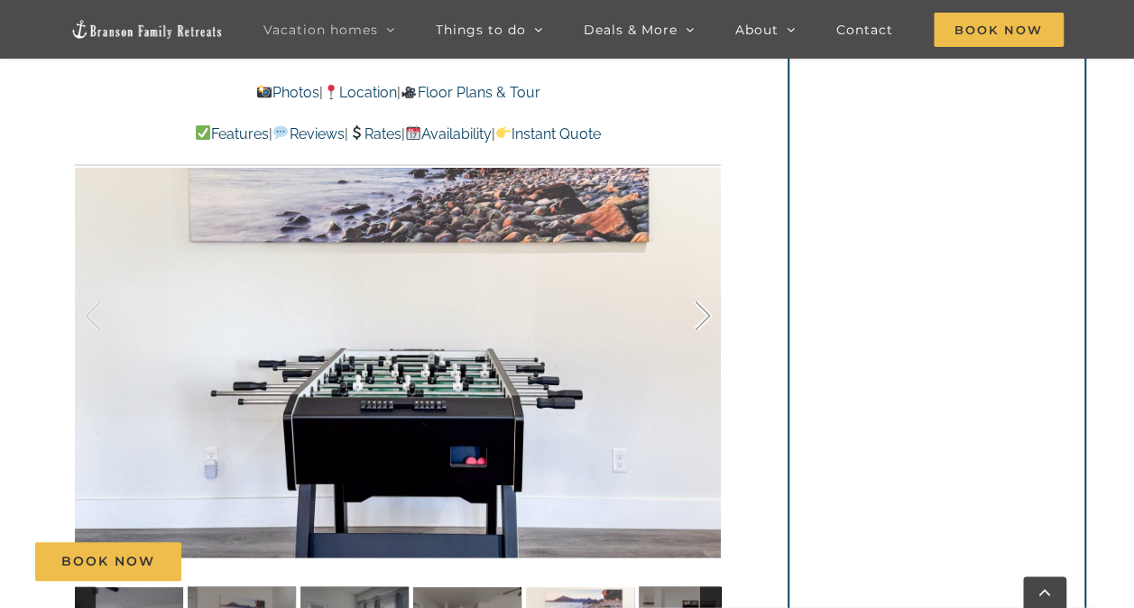
click at [702, 317] on div at bounding box center [684, 316] width 56 height 112
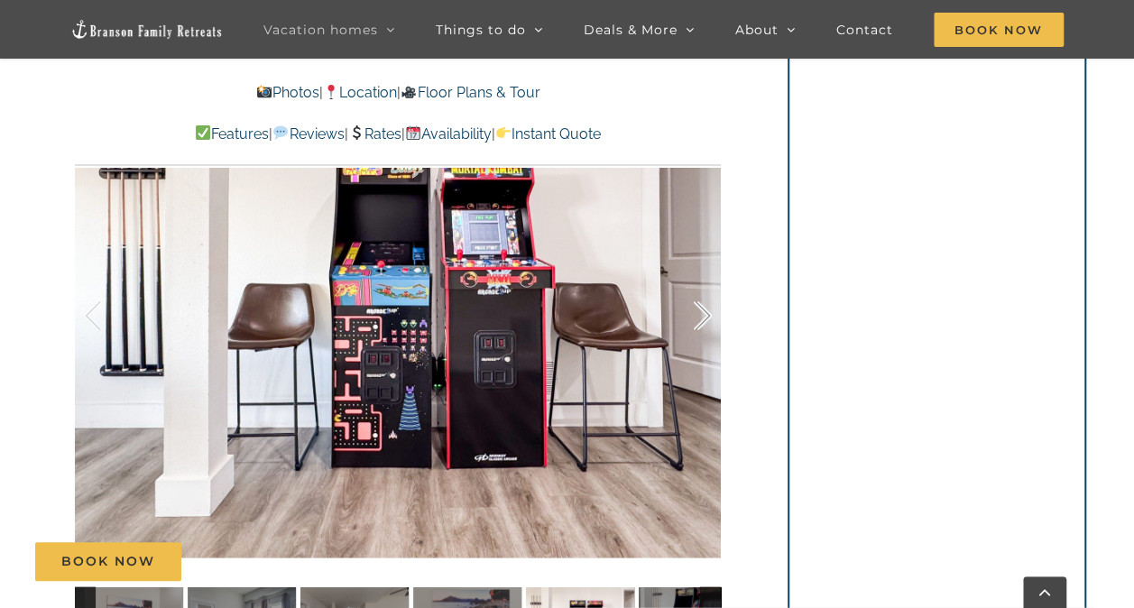
click at [702, 317] on div at bounding box center [684, 316] width 56 height 112
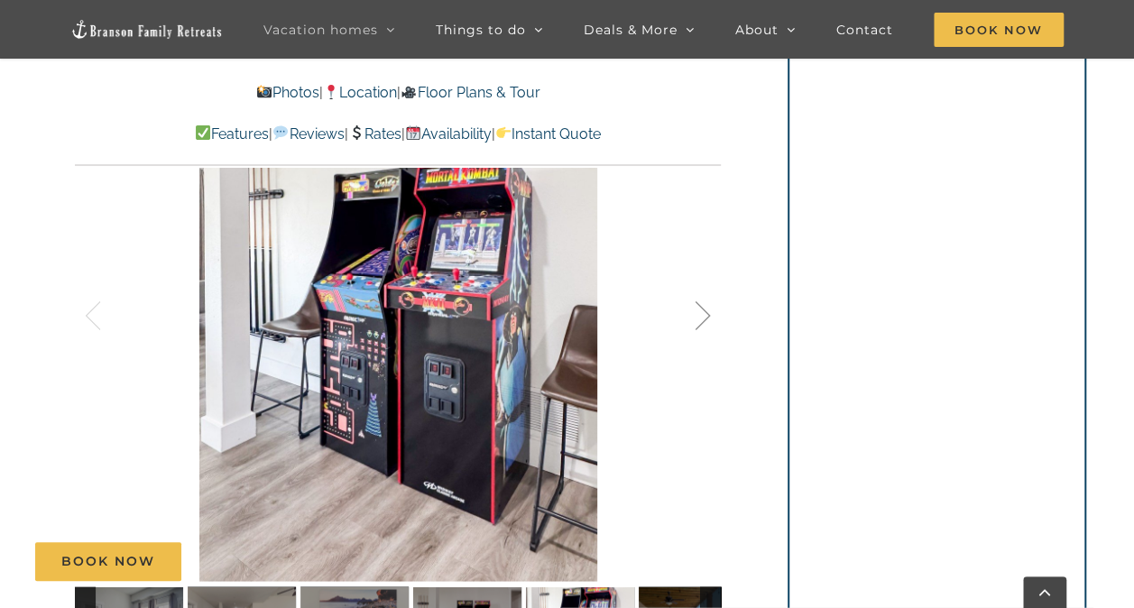
click at [702, 317] on div at bounding box center [684, 316] width 56 height 112
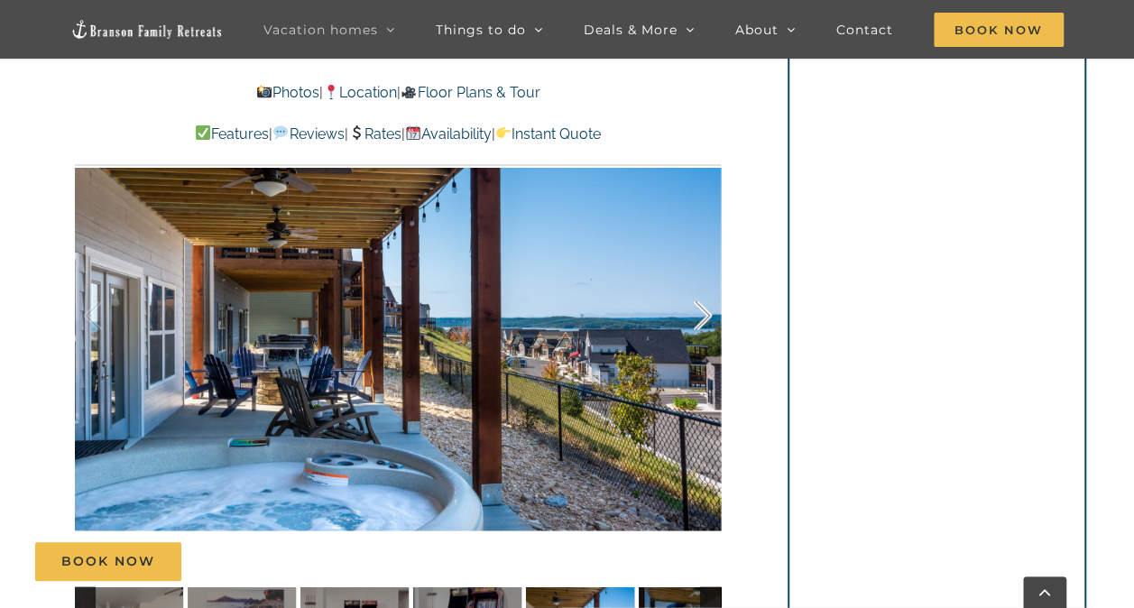
click at [702, 317] on div at bounding box center [684, 316] width 56 height 112
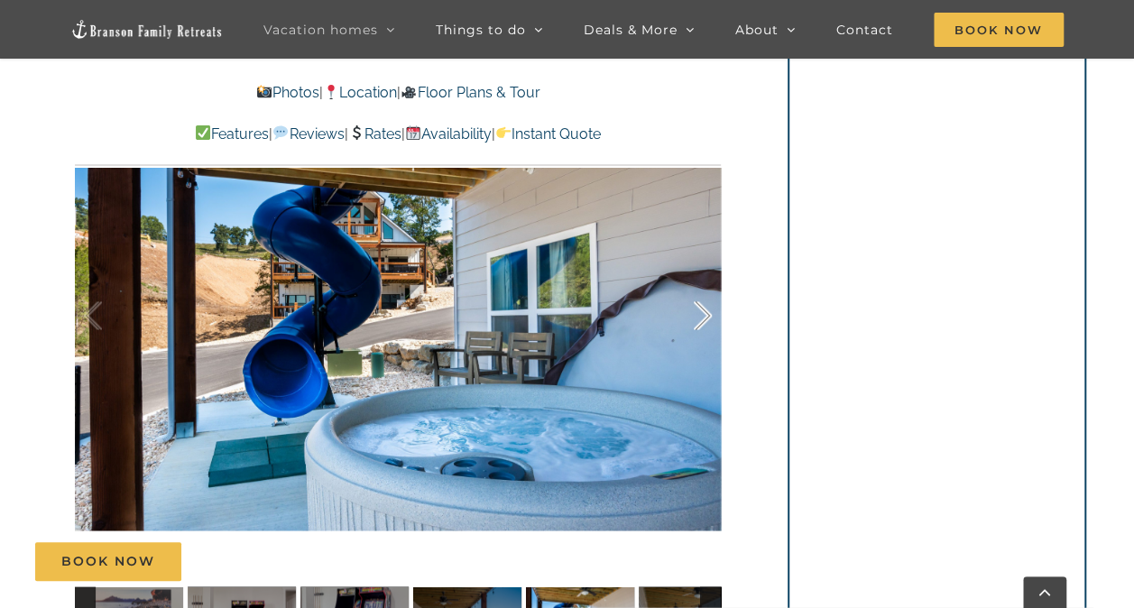
click at [702, 317] on div at bounding box center [684, 316] width 56 height 112
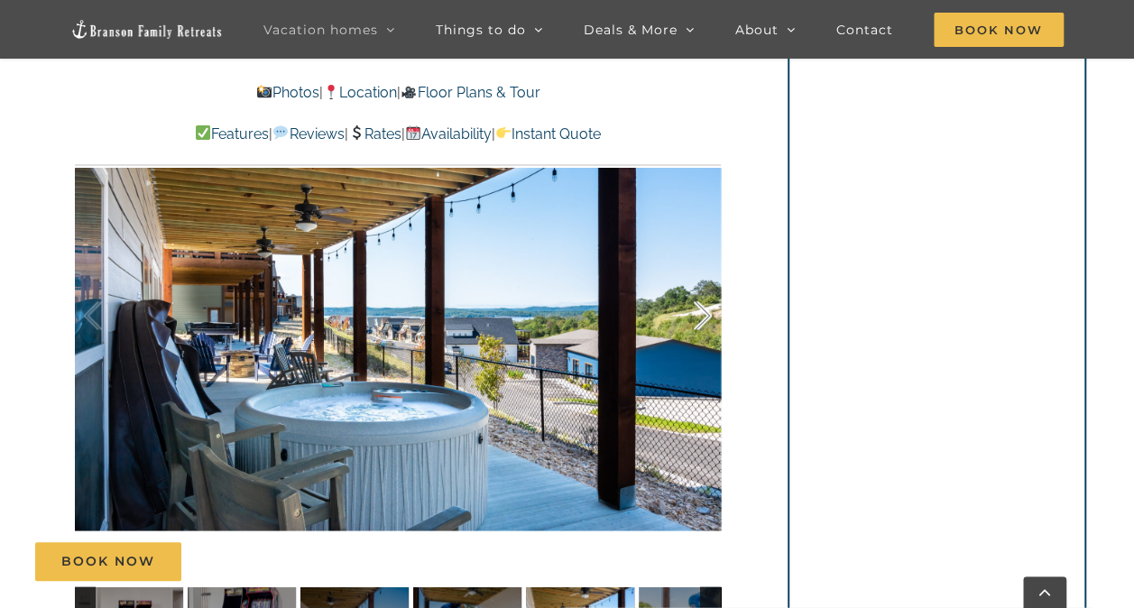
click at [702, 317] on div at bounding box center [684, 316] width 56 height 112
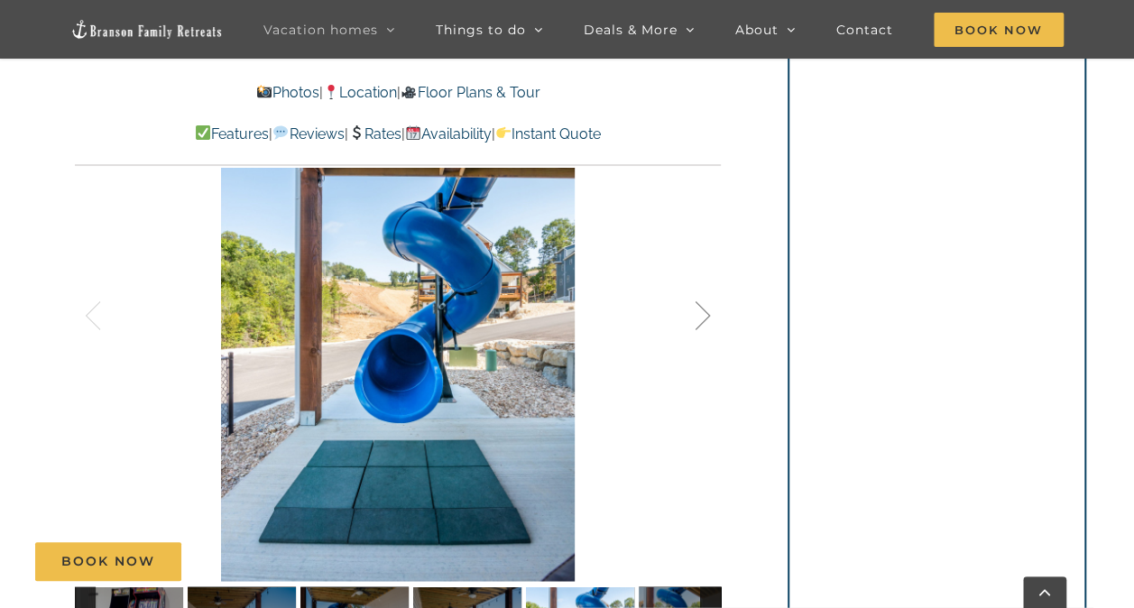
click at [702, 317] on div at bounding box center [684, 316] width 56 height 112
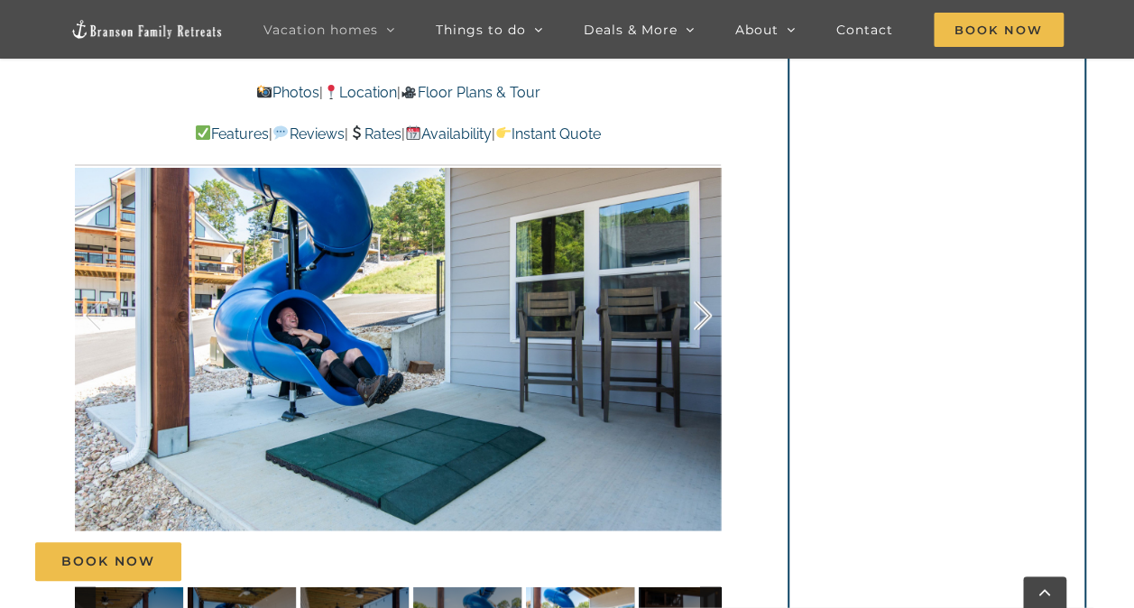
click at [702, 317] on div at bounding box center [684, 316] width 56 height 112
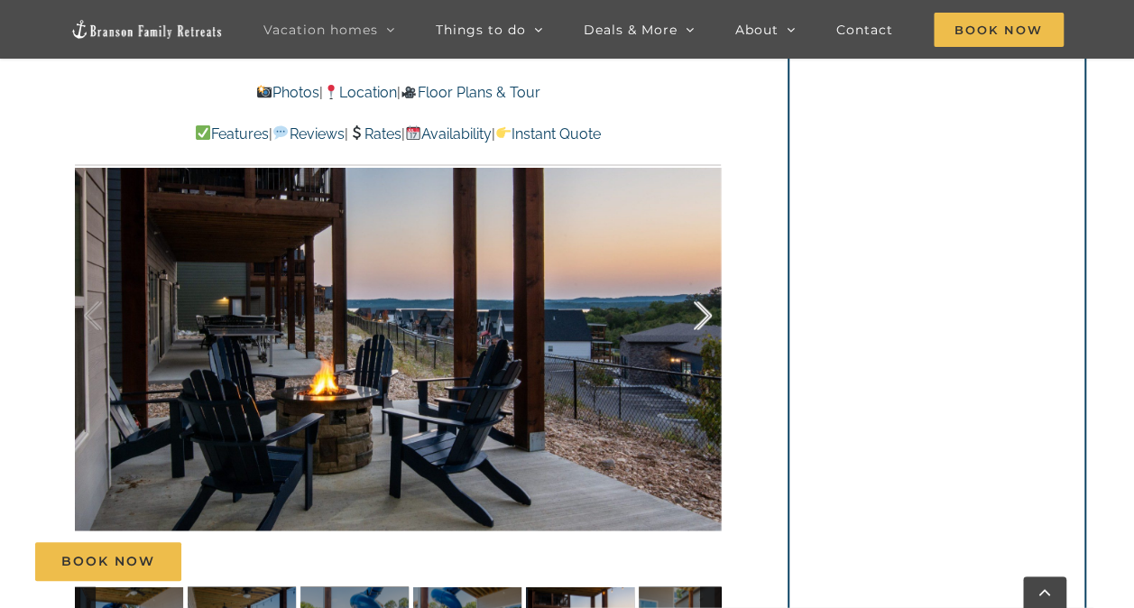
click at [702, 317] on div at bounding box center [684, 316] width 56 height 112
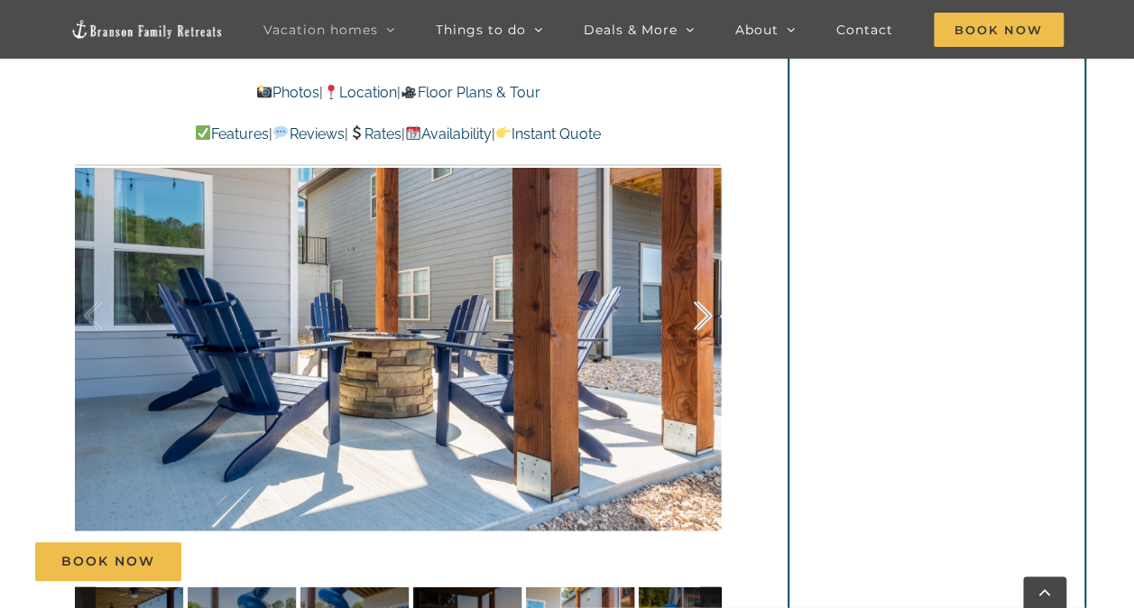
click at [702, 317] on div at bounding box center [684, 316] width 56 height 112
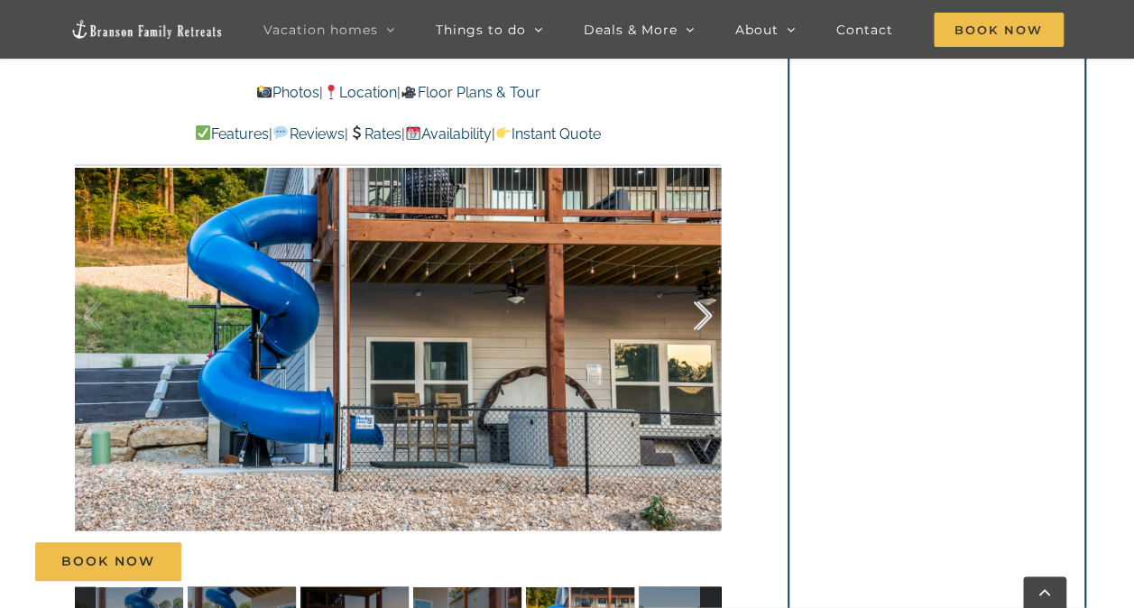
click at [702, 317] on div at bounding box center [684, 316] width 56 height 112
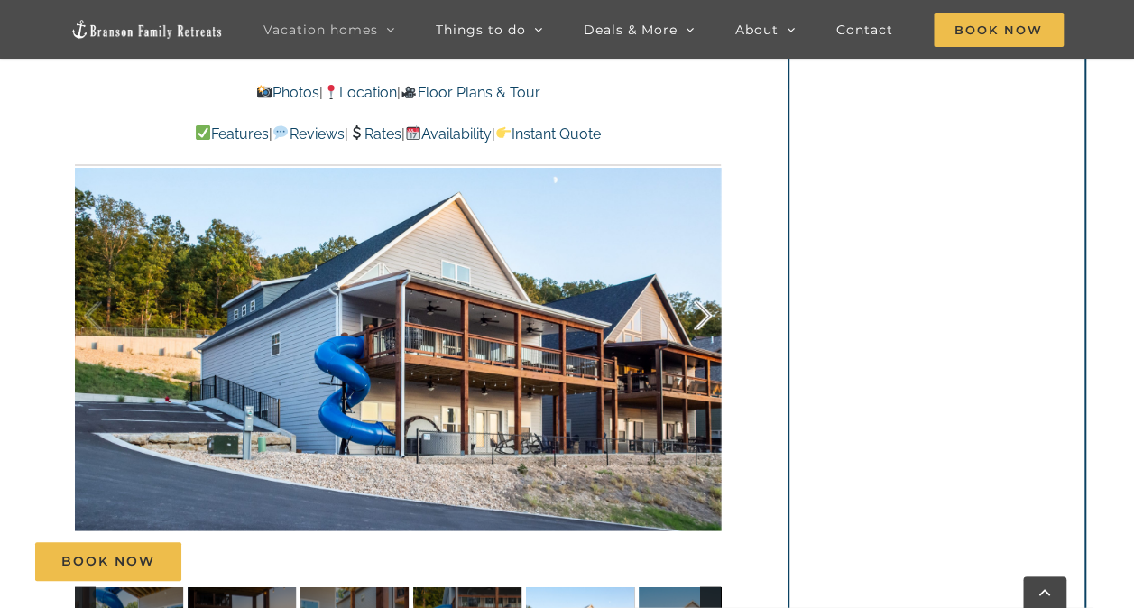
click at [702, 317] on div at bounding box center [684, 316] width 56 height 112
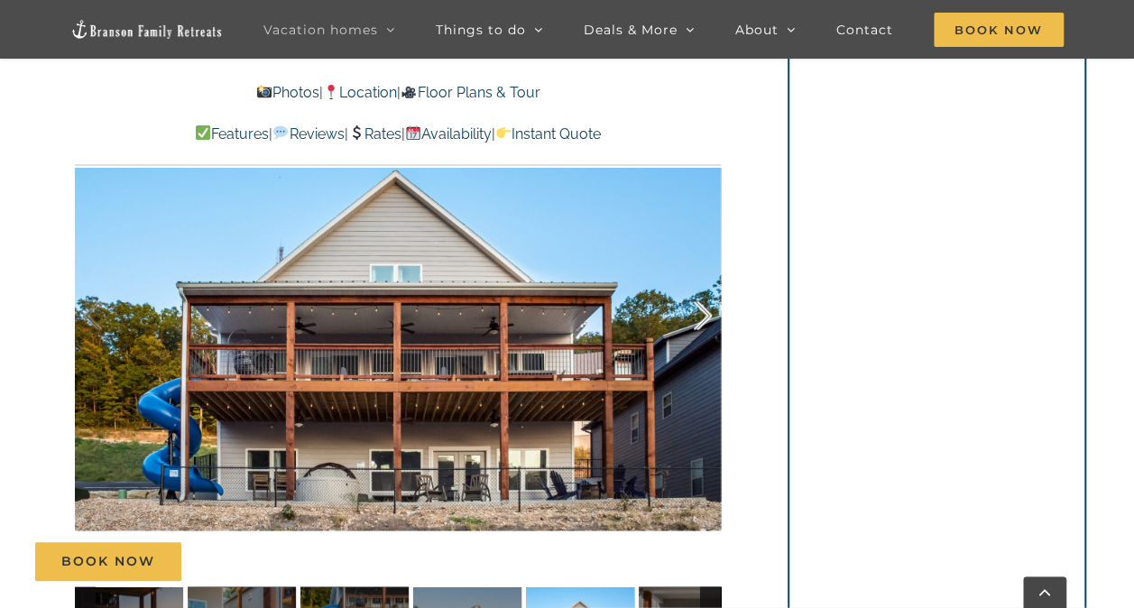
click at [702, 317] on div at bounding box center [684, 316] width 56 height 112
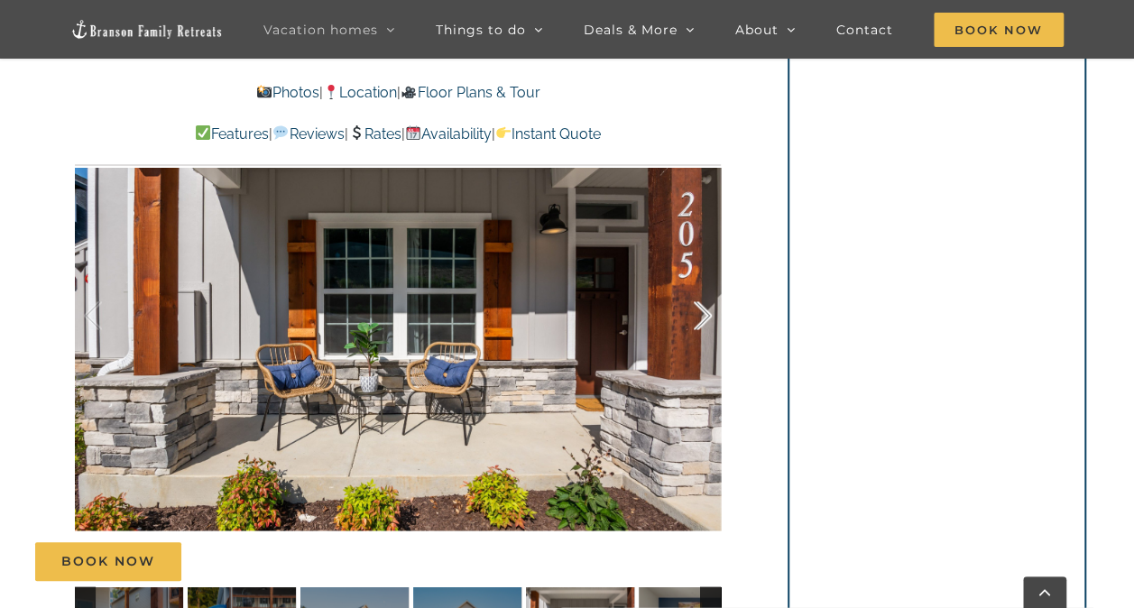
click at [702, 317] on div at bounding box center [684, 316] width 56 height 112
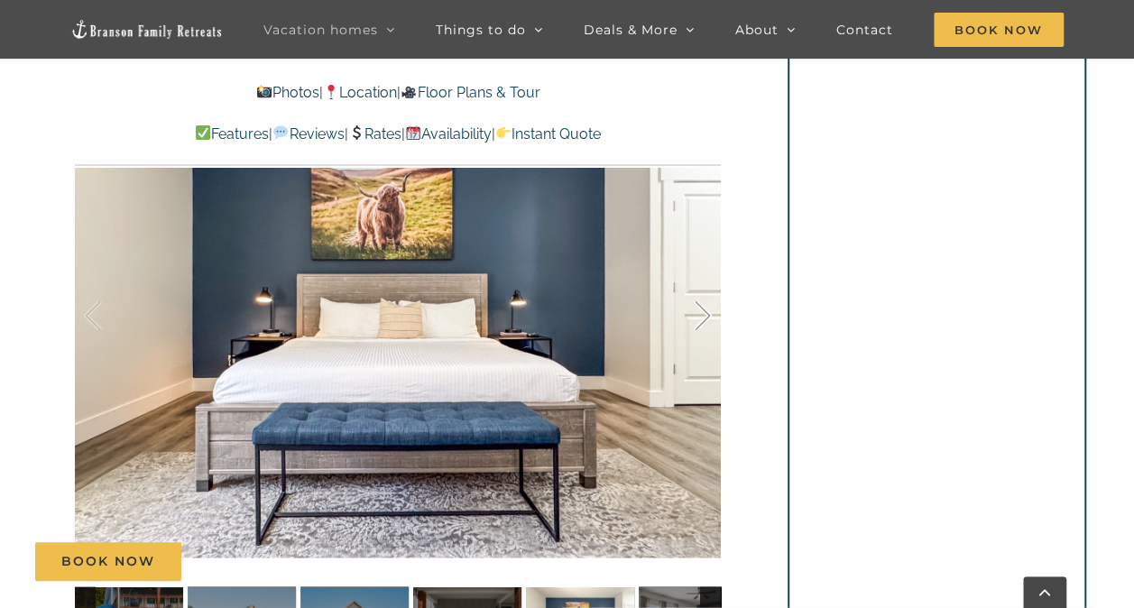
click at [702, 317] on div at bounding box center [684, 316] width 56 height 112
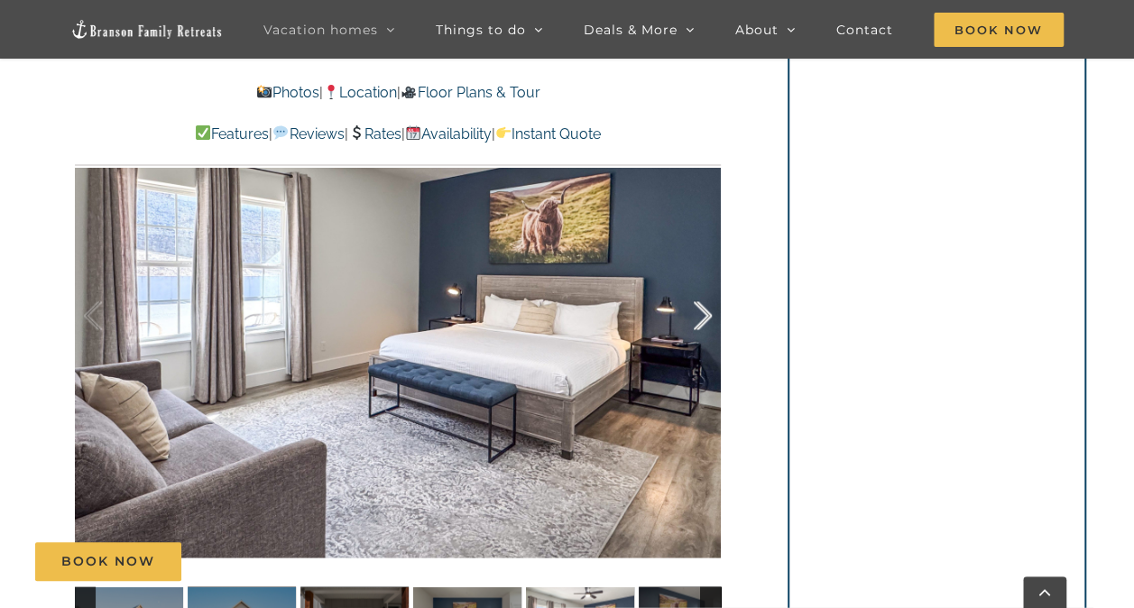
click at [702, 317] on div at bounding box center [684, 316] width 56 height 112
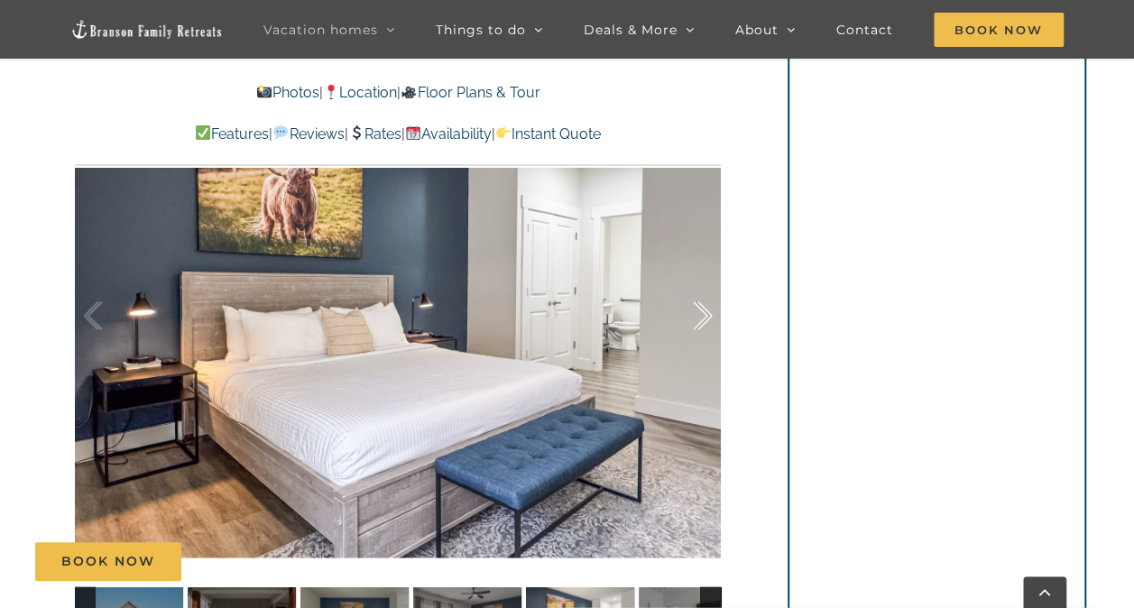
click at [702, 317] on div at bounding box center [684, 316] width 56 height 112
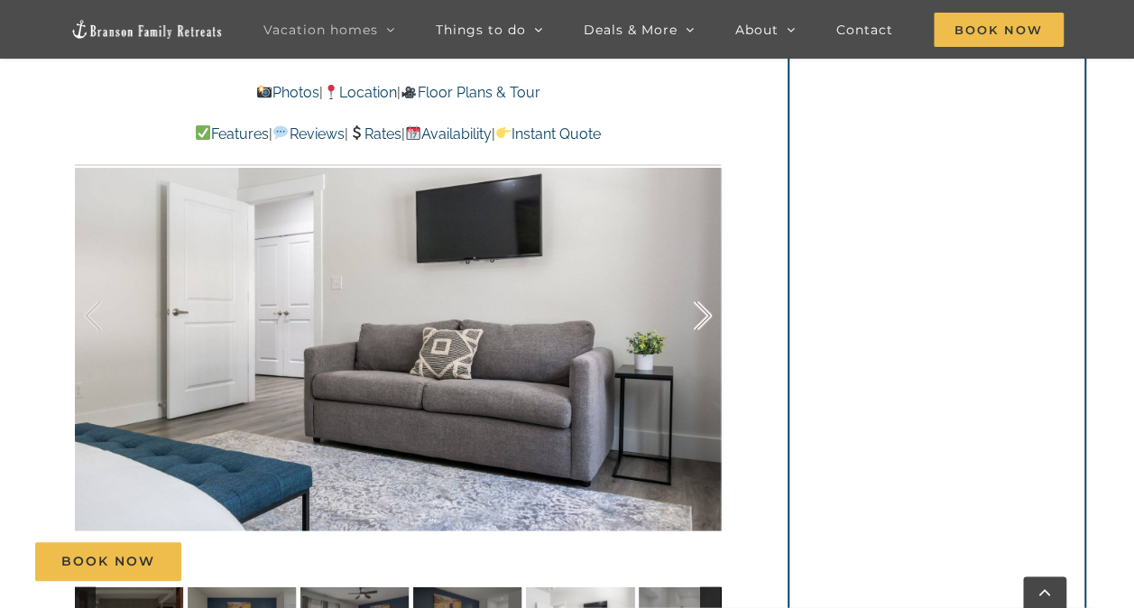
click at [702, 317] on div at bounding box center [684, 316] width 56 height 112
